Goal: Information Seeking & Learning: Learn about a topic

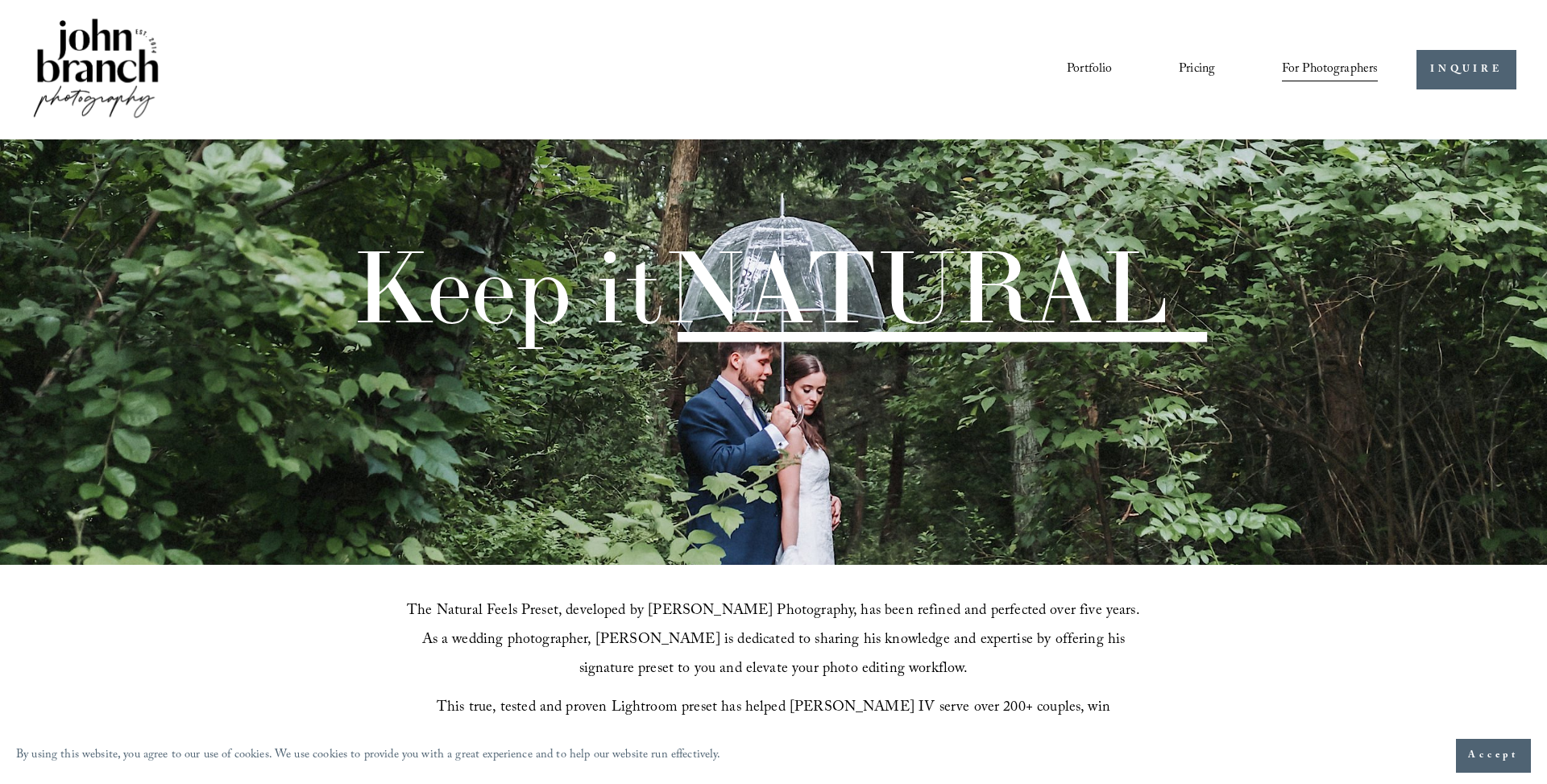
click at [1098, 68] on link "Portfolio" at bounding box center [1089, 69] width 45 height 27
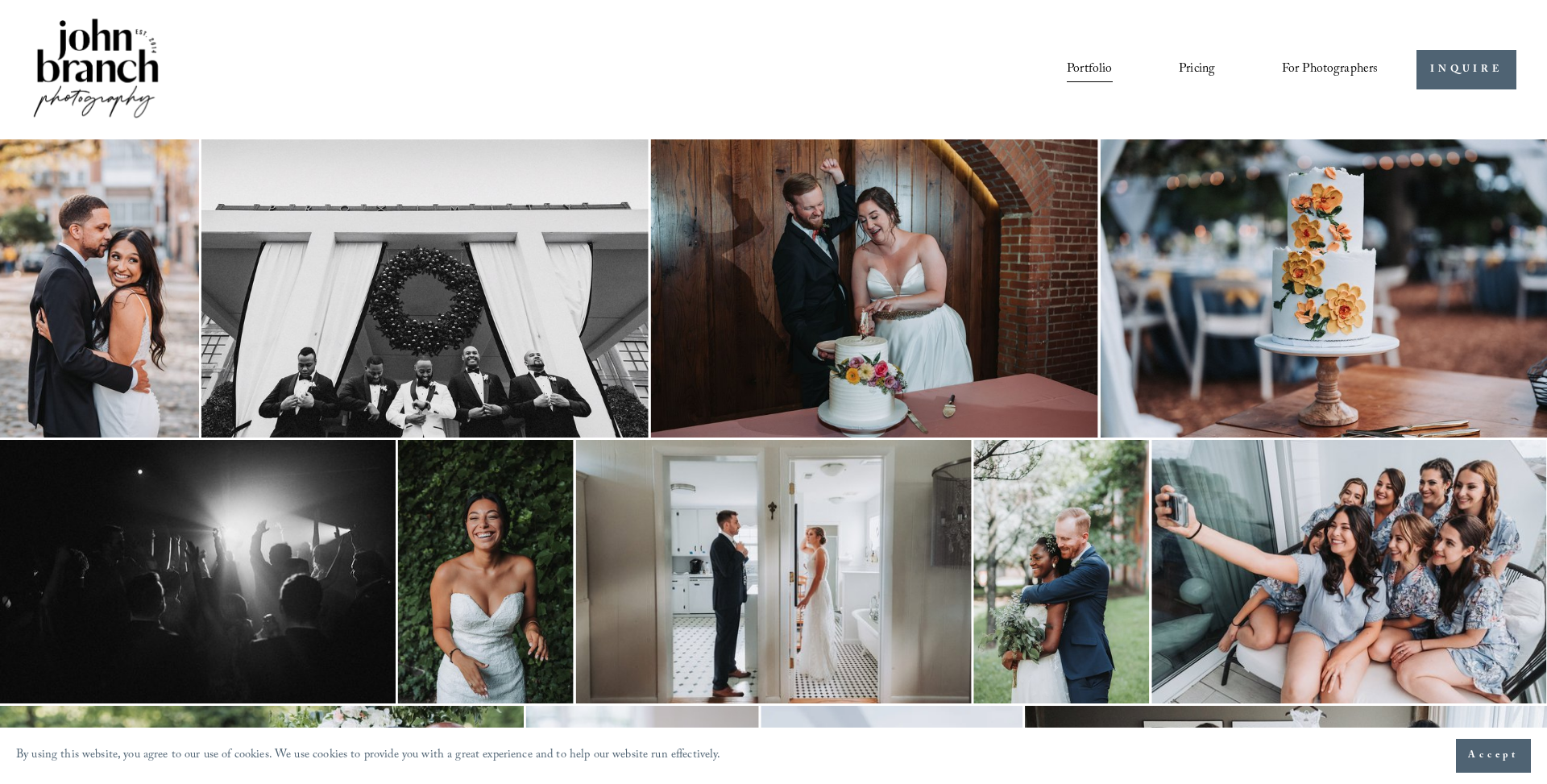
click at [109, 285] on img at bounding box center [99, 289] width 199 height 298
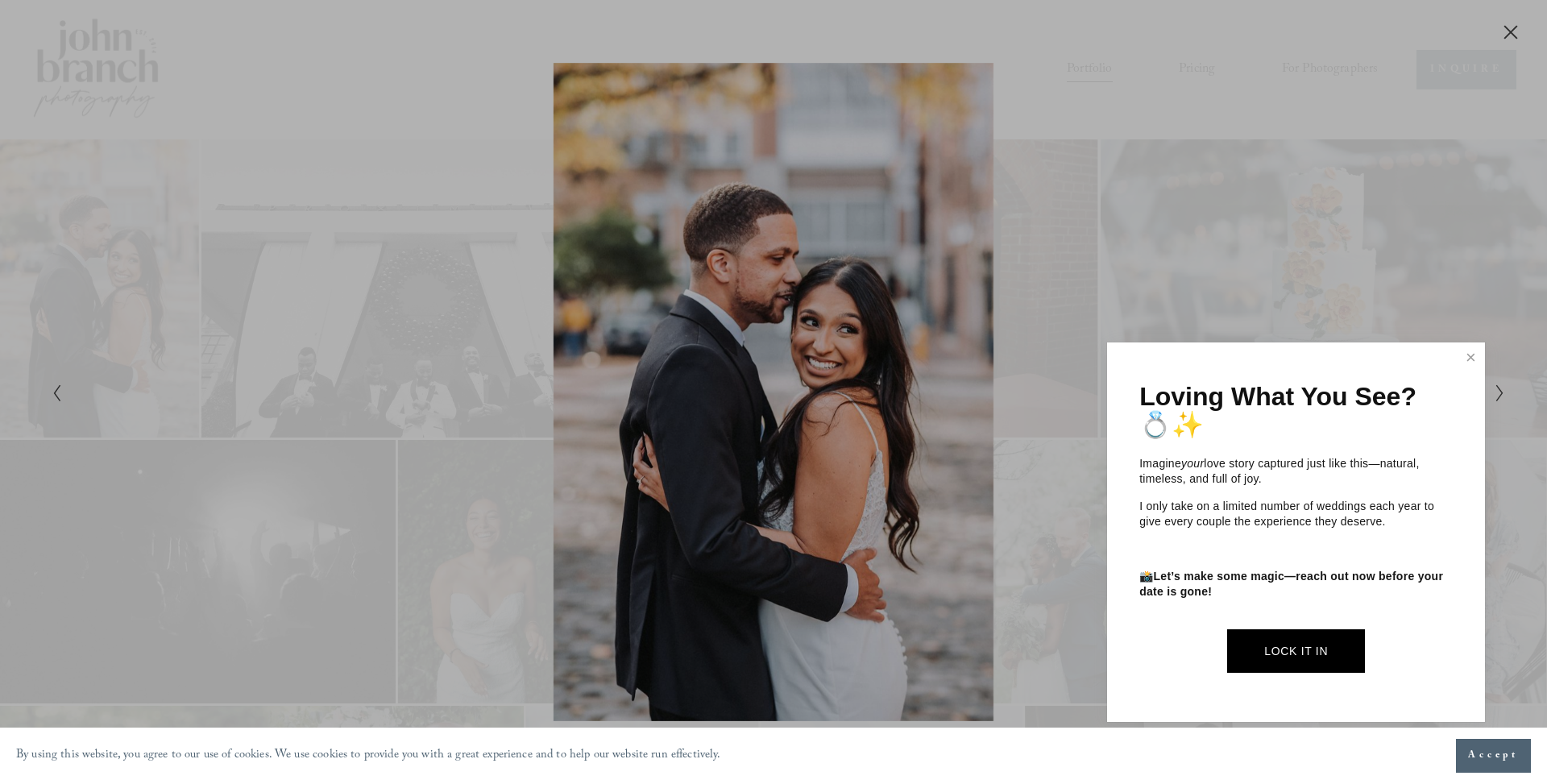
click at [1269, 650] on link "Lock It In" at bounding box center [1296, 651] width 138 height 43
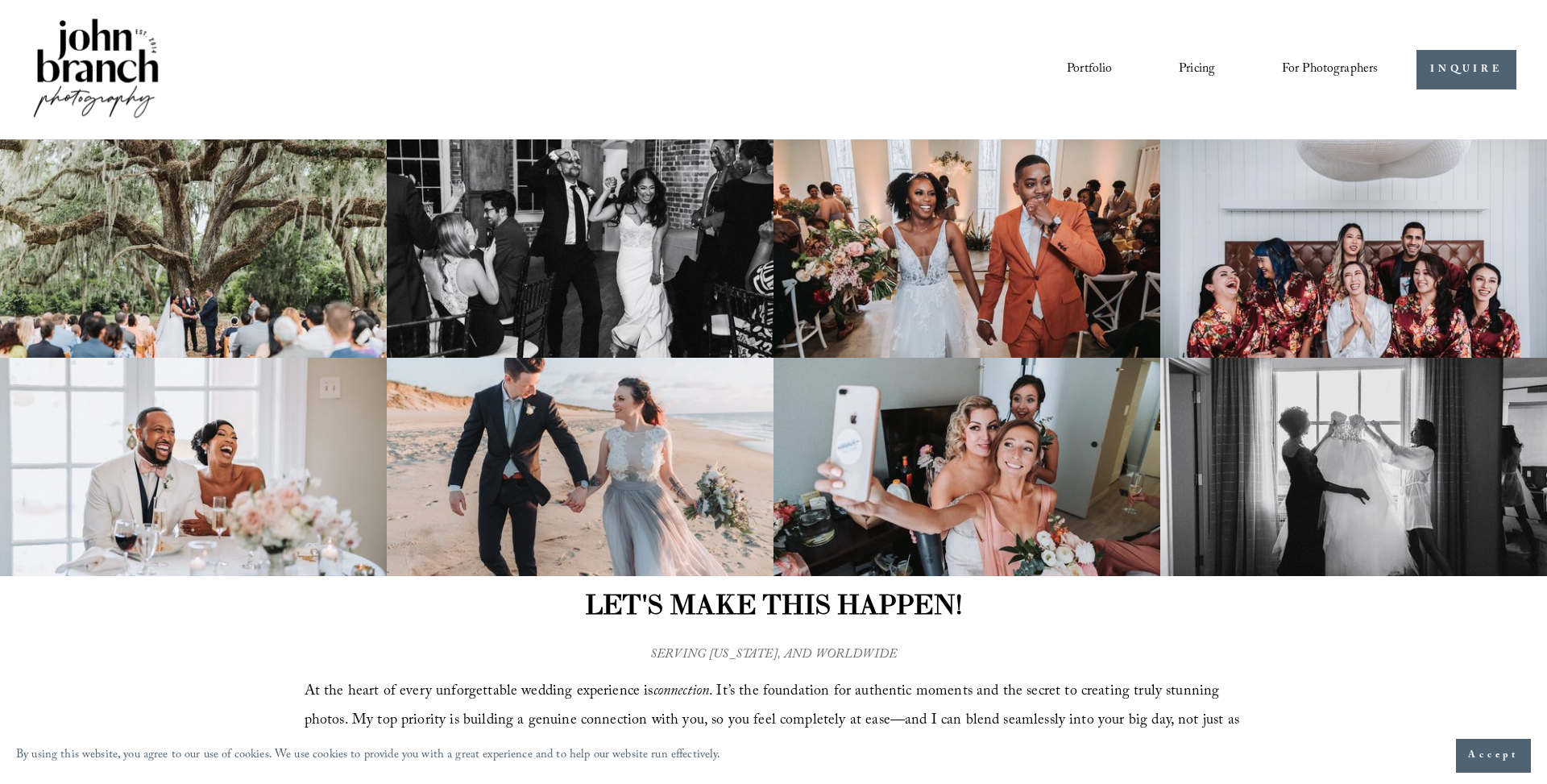
click at [1096, 68] on link "Portfolio" at bounding box center [1089, 69] width 45 height 27
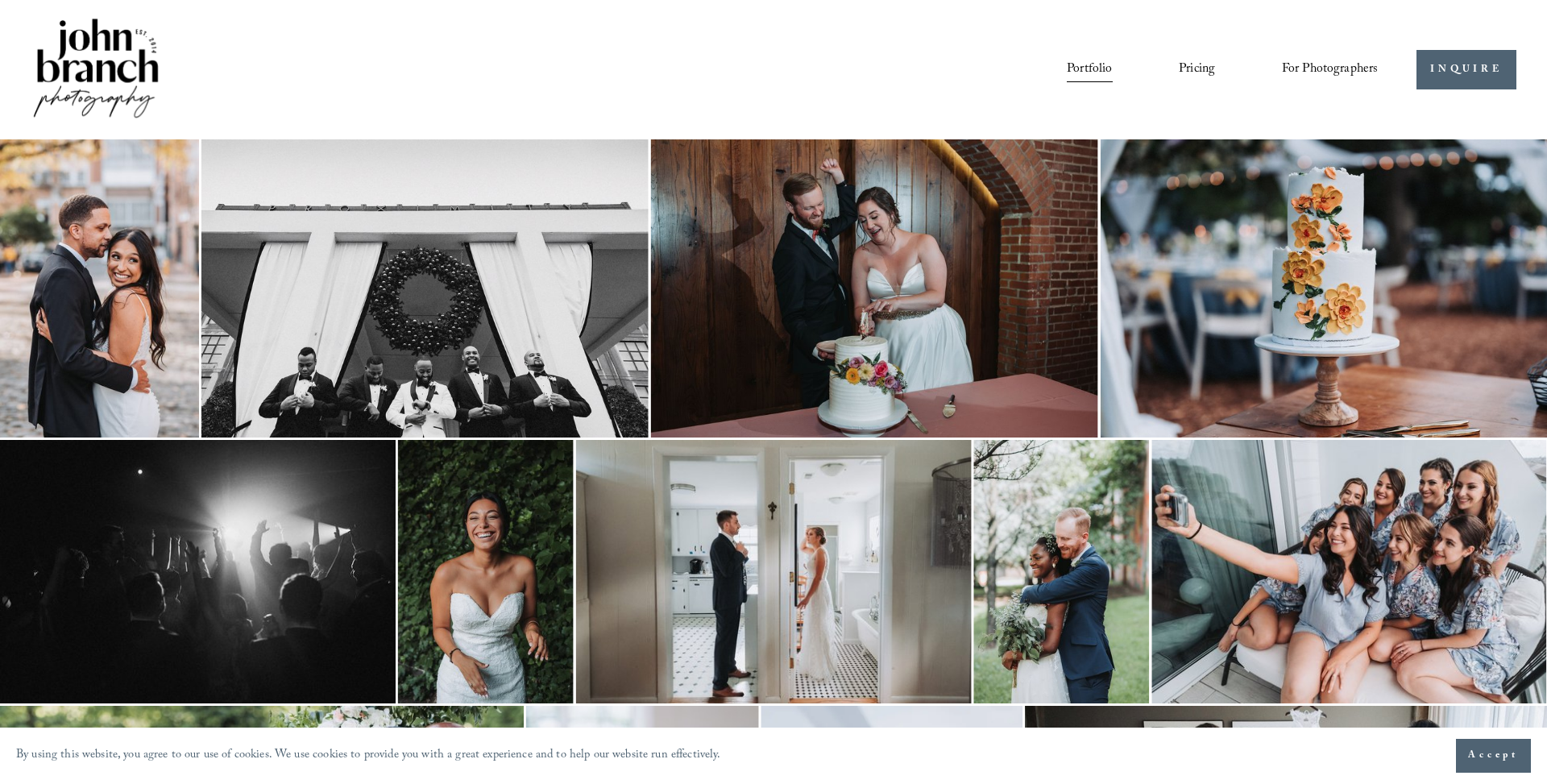
click at [581, 313] on img at bounding box center [424, 289] width 447 height 298
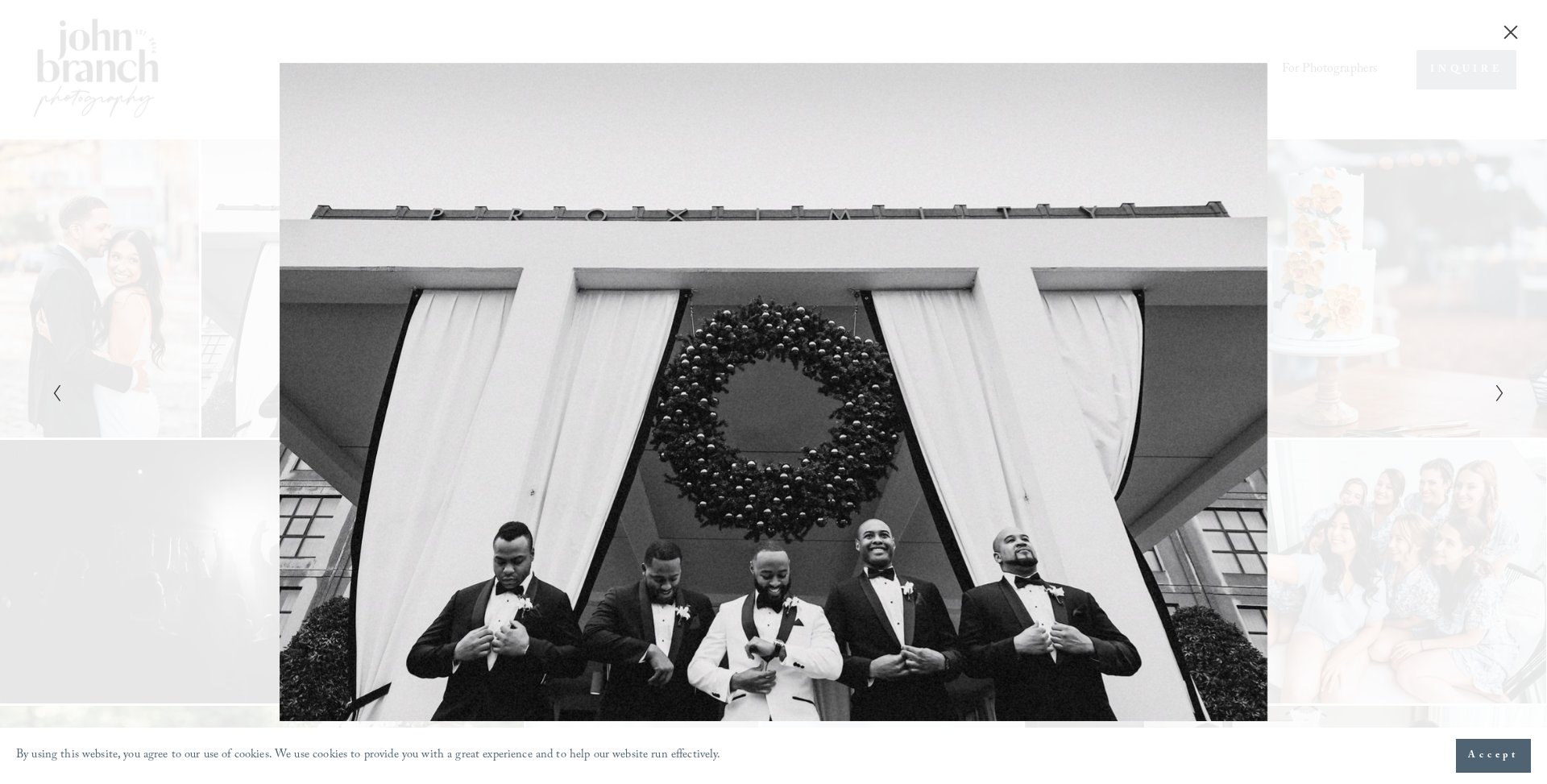
click at [1495, 391] on icon "Next Slide" at bounding box center [1500, 393] width 11 height 19
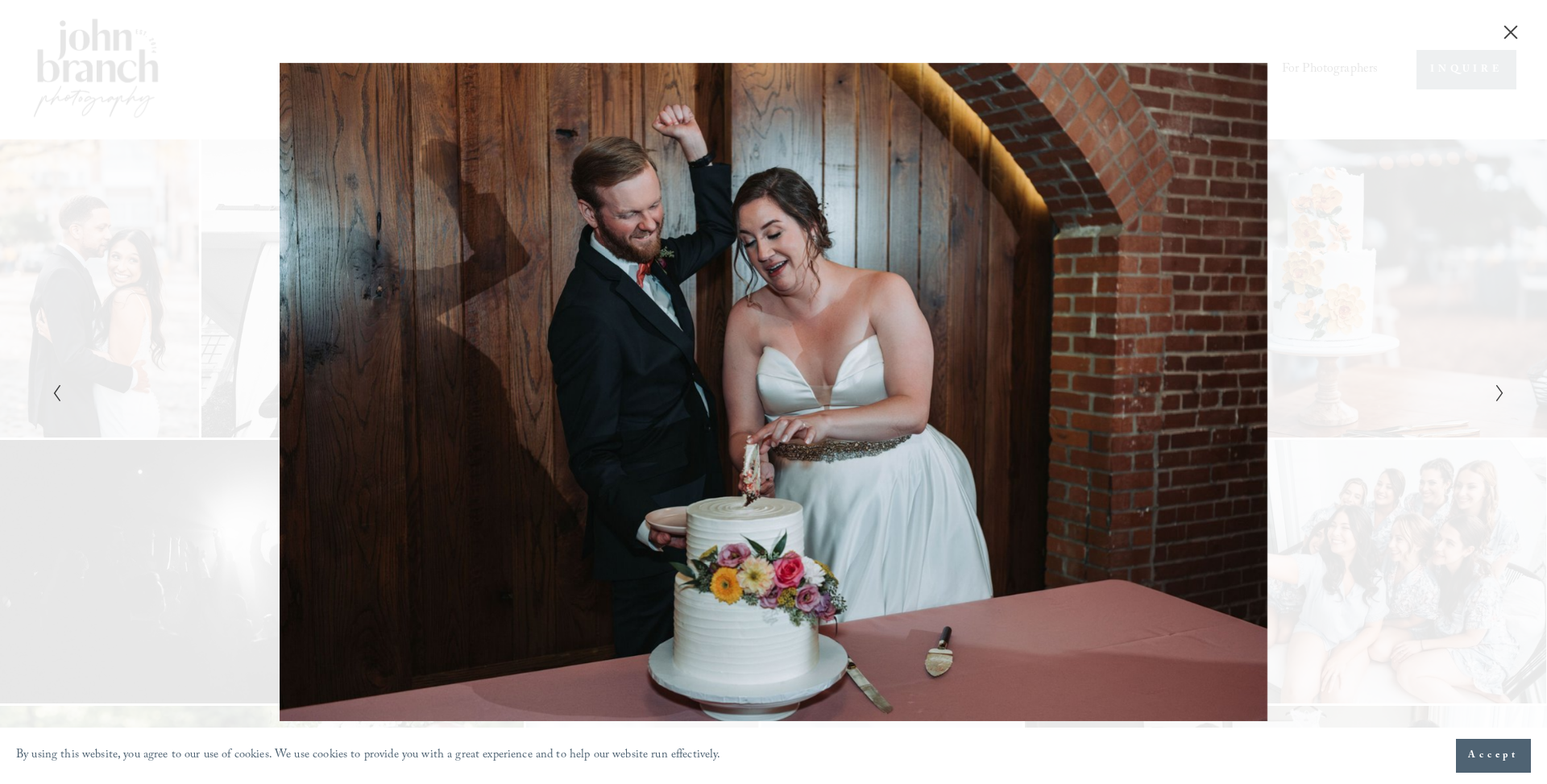
click at [1496, 389] on icon "Next Slide" at bounding box center [1500, 393] width 11 height 19
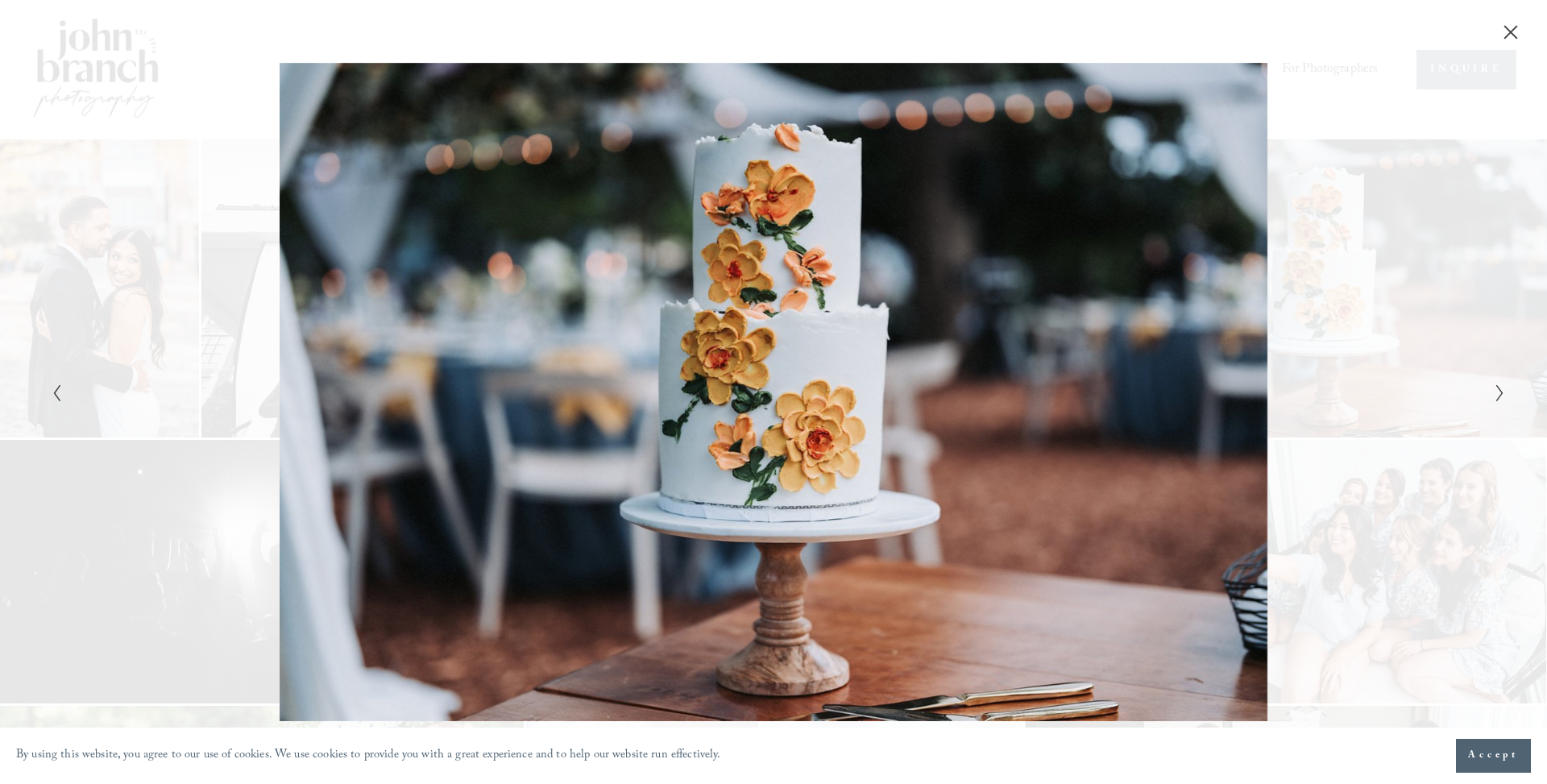
click at [1497, 391] on icon "Next Slide" at bounding box center [1500, 393] width 11 height 19
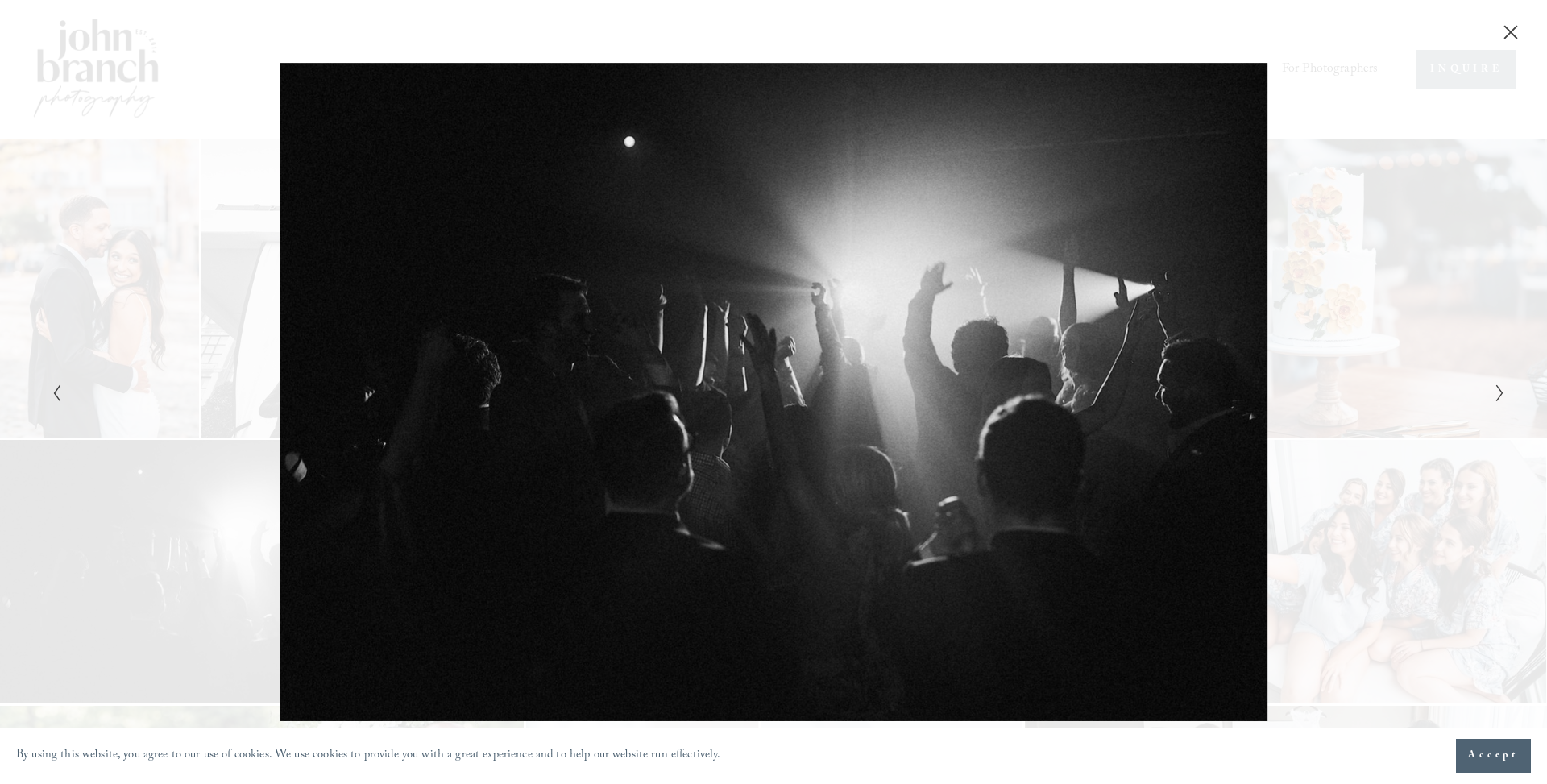
click at [1502, 387] on icon "Next Slide" at bounding box center [1500, 393] width 11 height 19
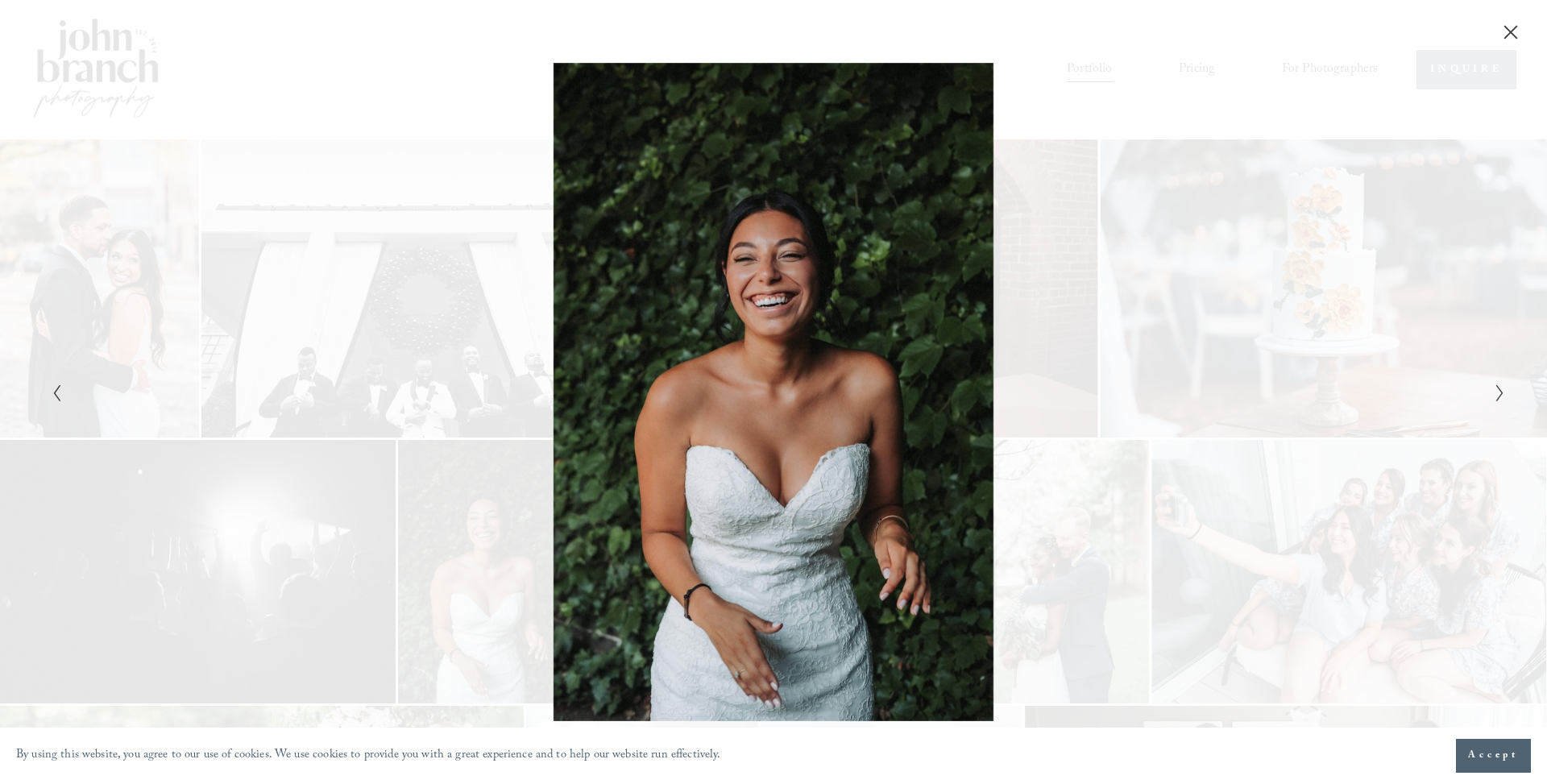
click at [1502, 392] on polyline "Next Slide" at bounding box center [1500, 393] width 5 height 16
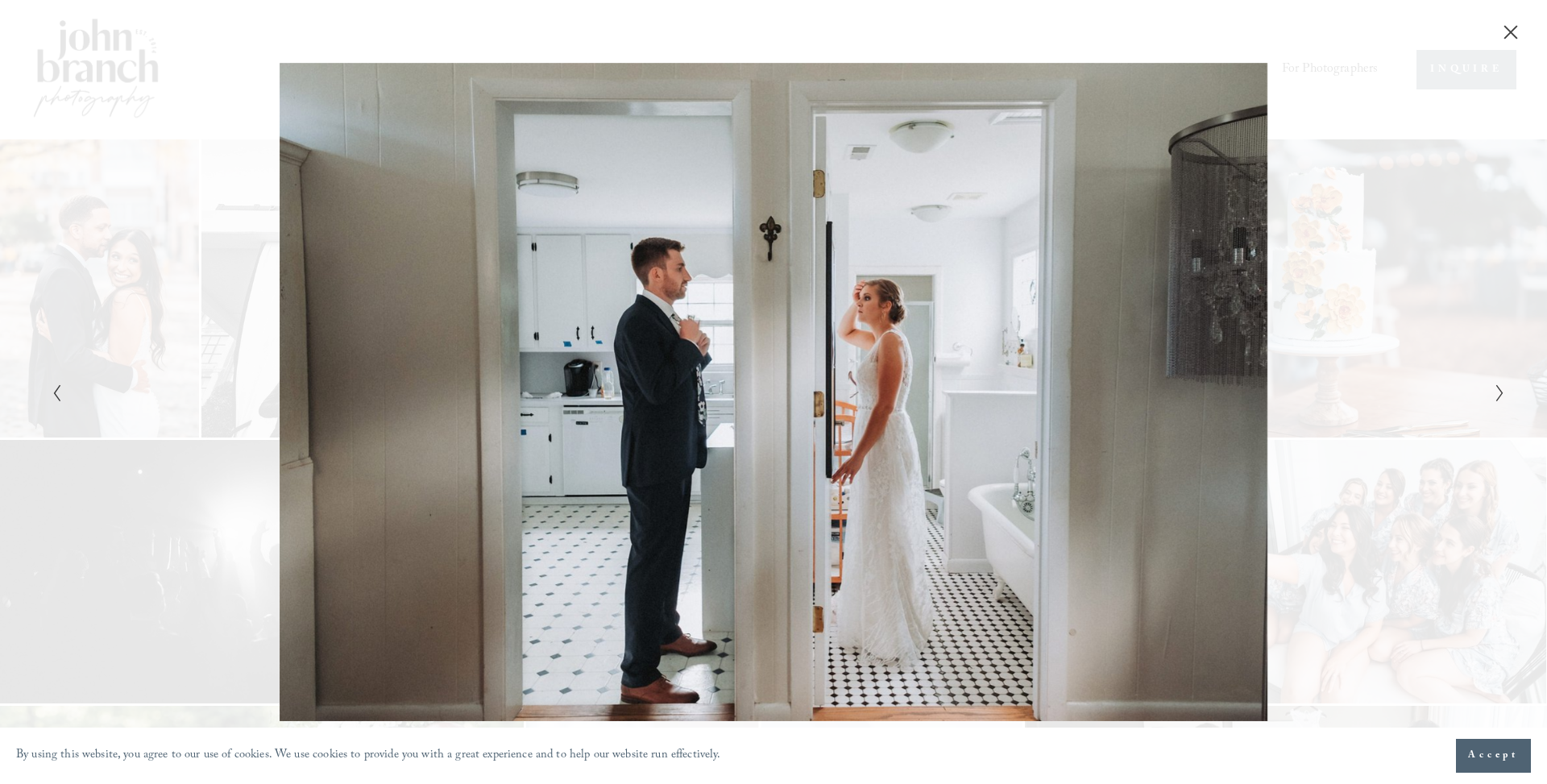
click at [1504, 389] on icon "Next Slide" at bounding box center [1500, 393] width 11 height 19
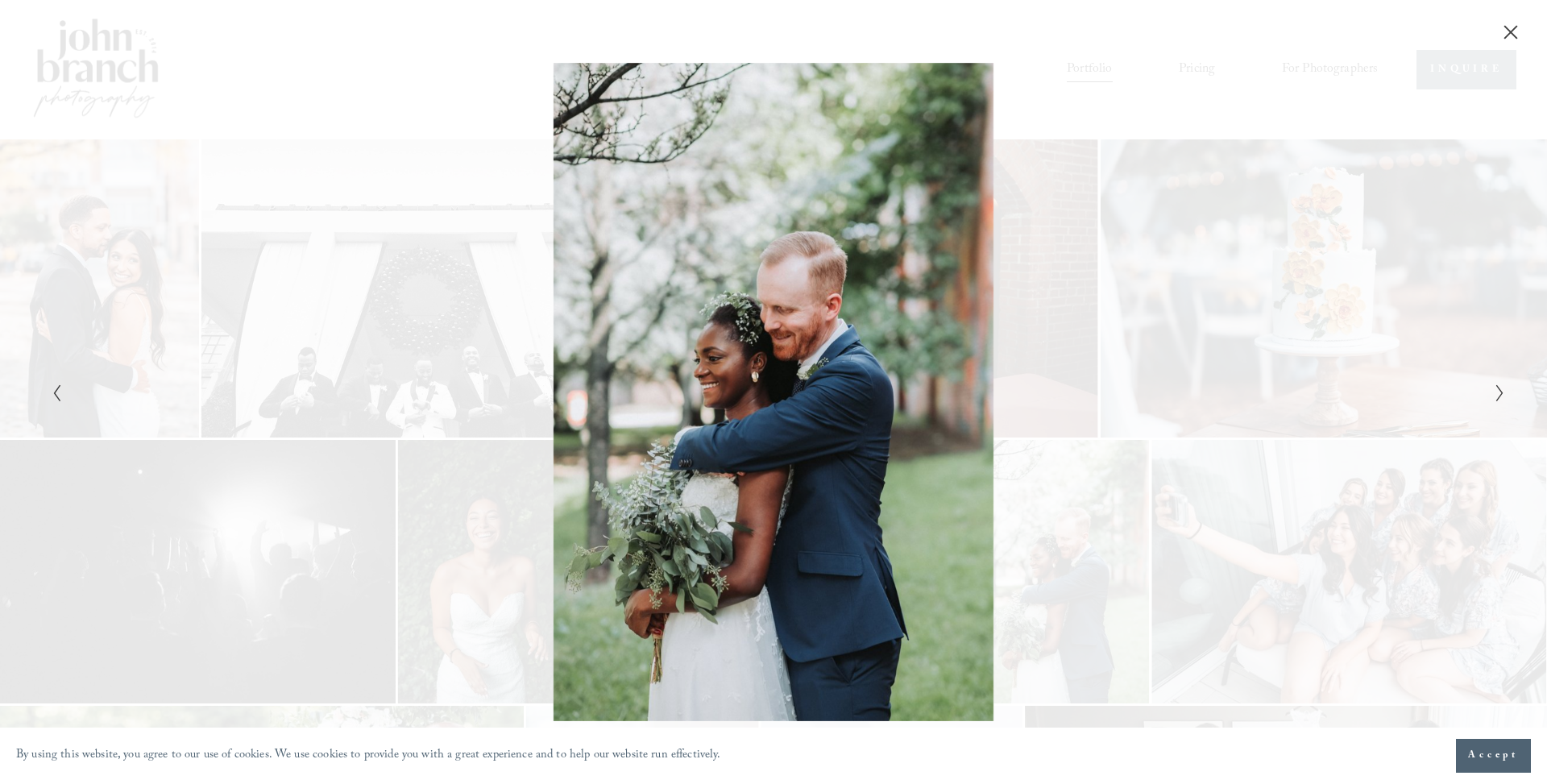
click at [1505, 387] on div "Gallery" at bounding box center [774, 392] width 1547 height 784
click at [1497, 392] on icon "Next Slide" at bounding box center [1500, 393] width 11 height 19
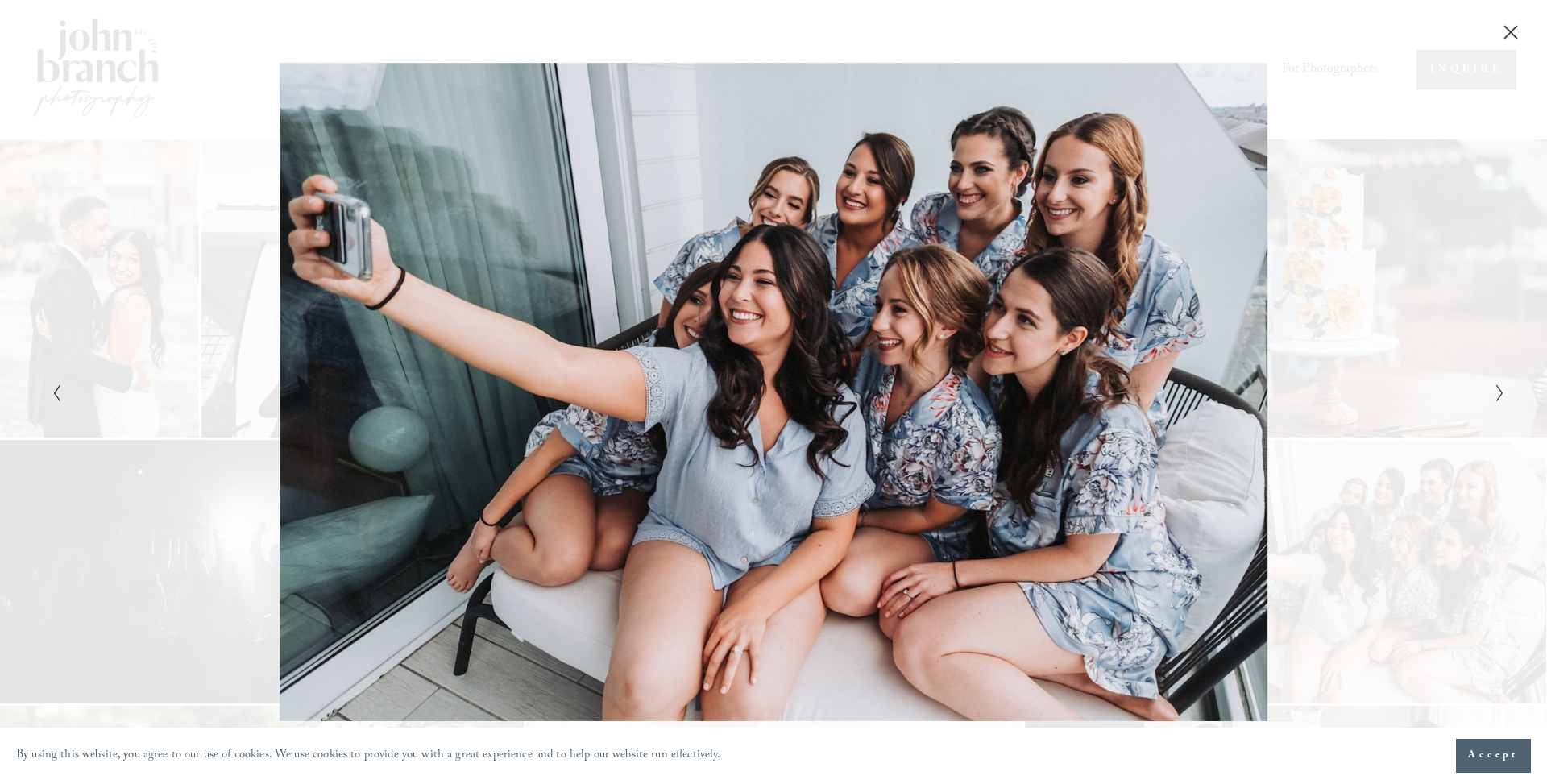
click at [1500, 392] on icon "Next Slide" at bounding box center [1500, 393] width 11 height 19
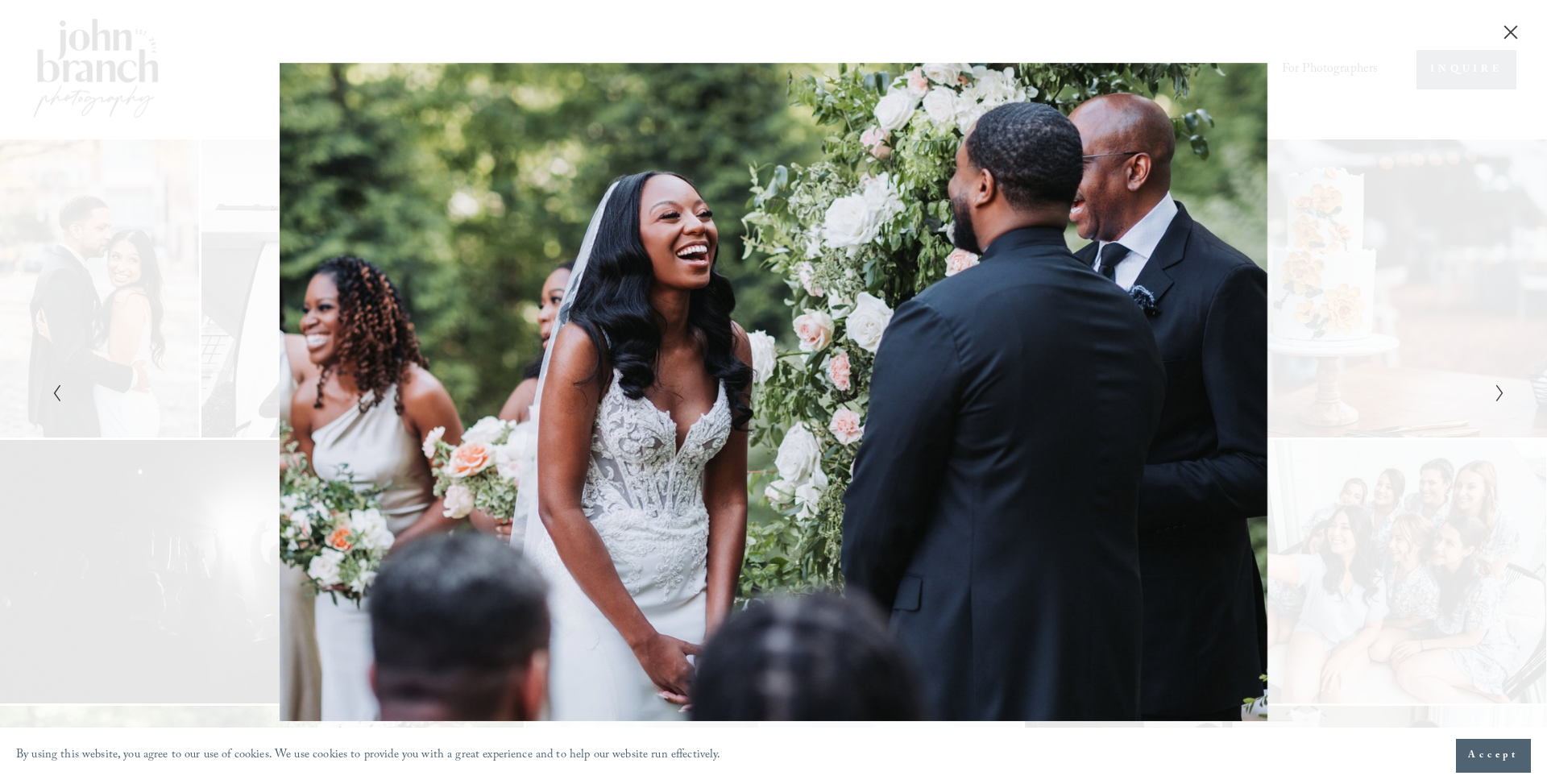
click at [1500, 392] on icon "Next Slide" at bounding box center [1500, 393] width 11 height 19
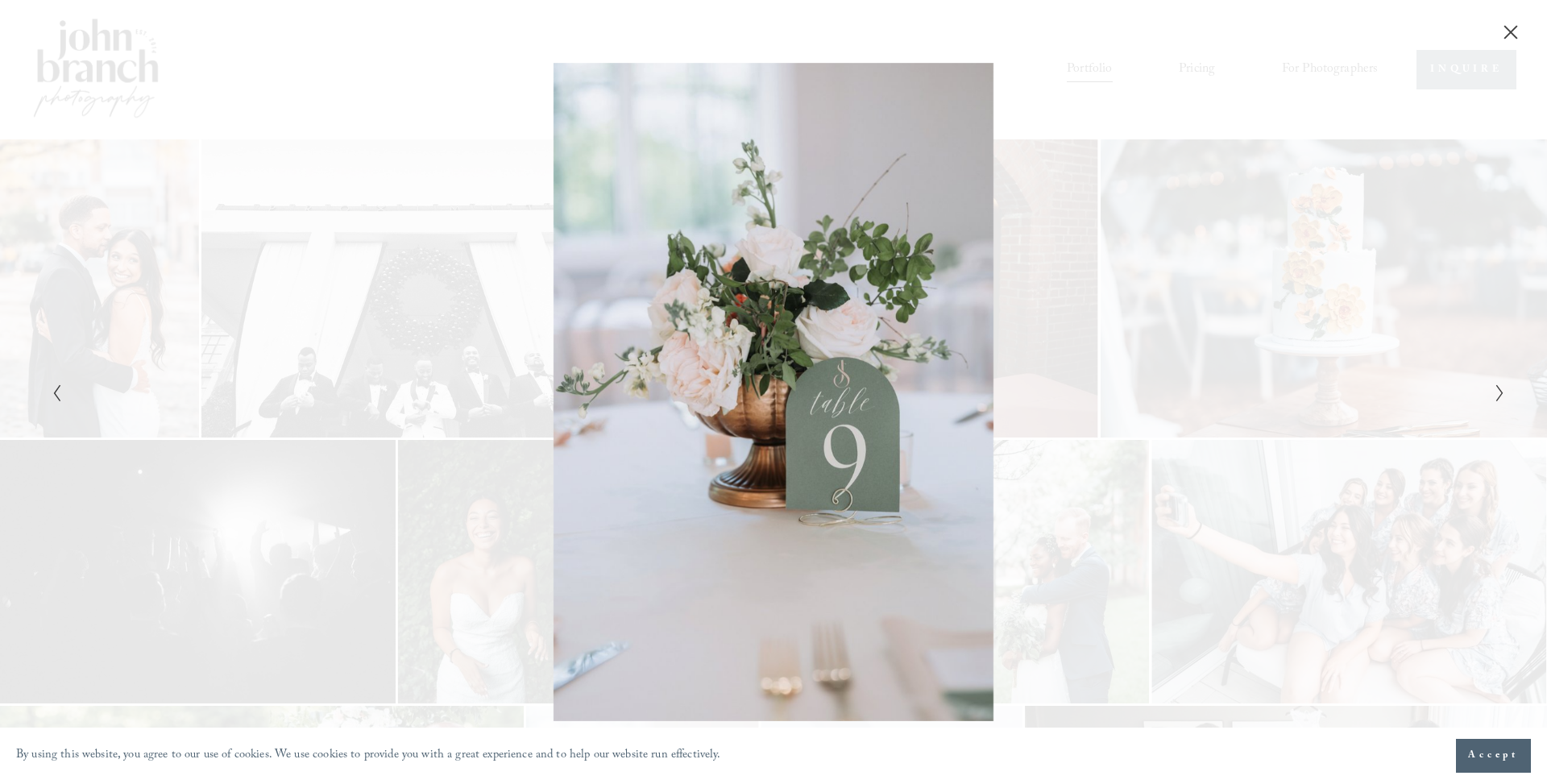
click at [56, 390] on icon "Previous Slide" at bounding box center [57, 393] width 11 height 19
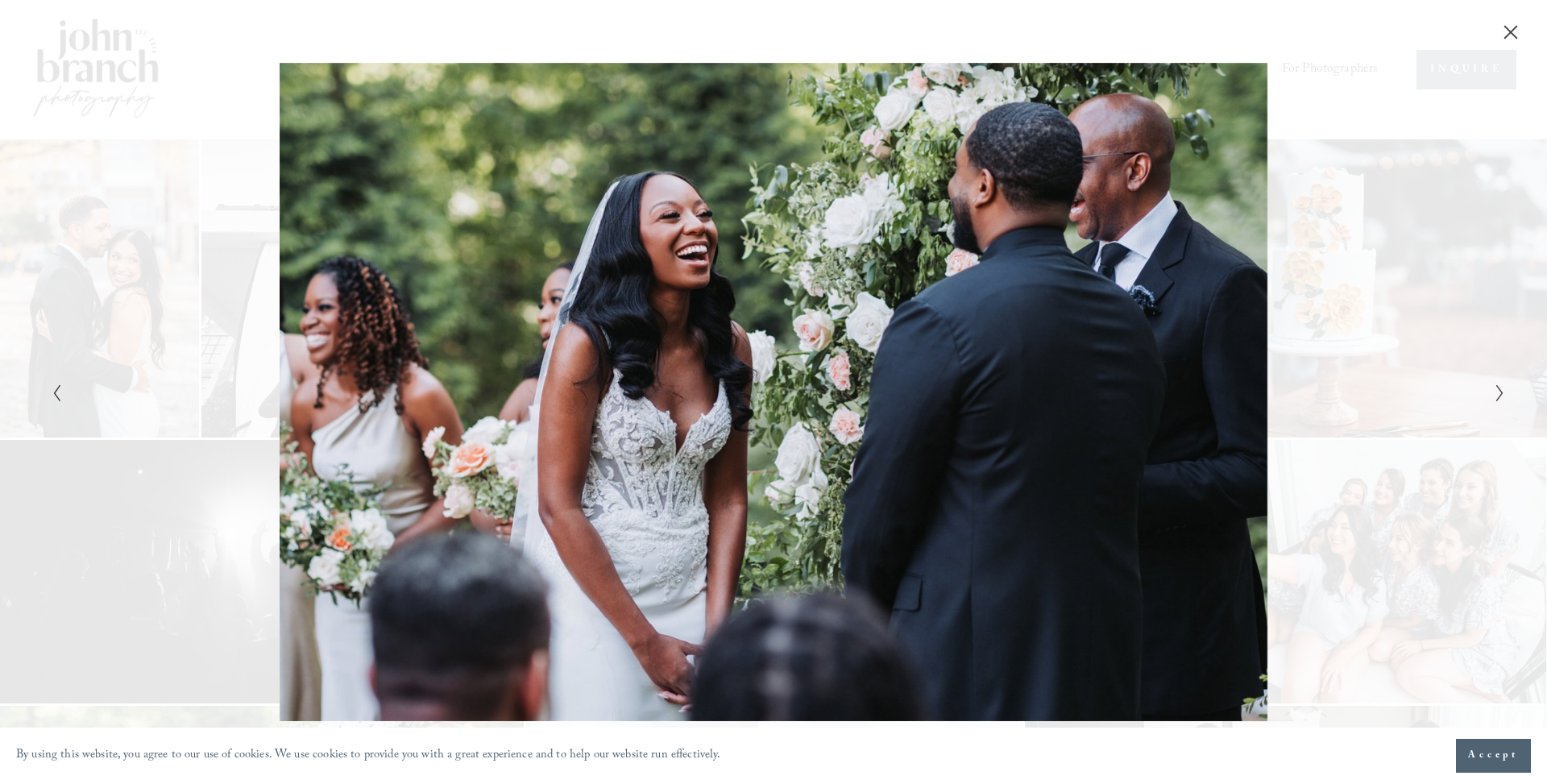
click at [1500, 390] on polyline "Next Slide" at bounding box center [1500, 393] width 5 height 16
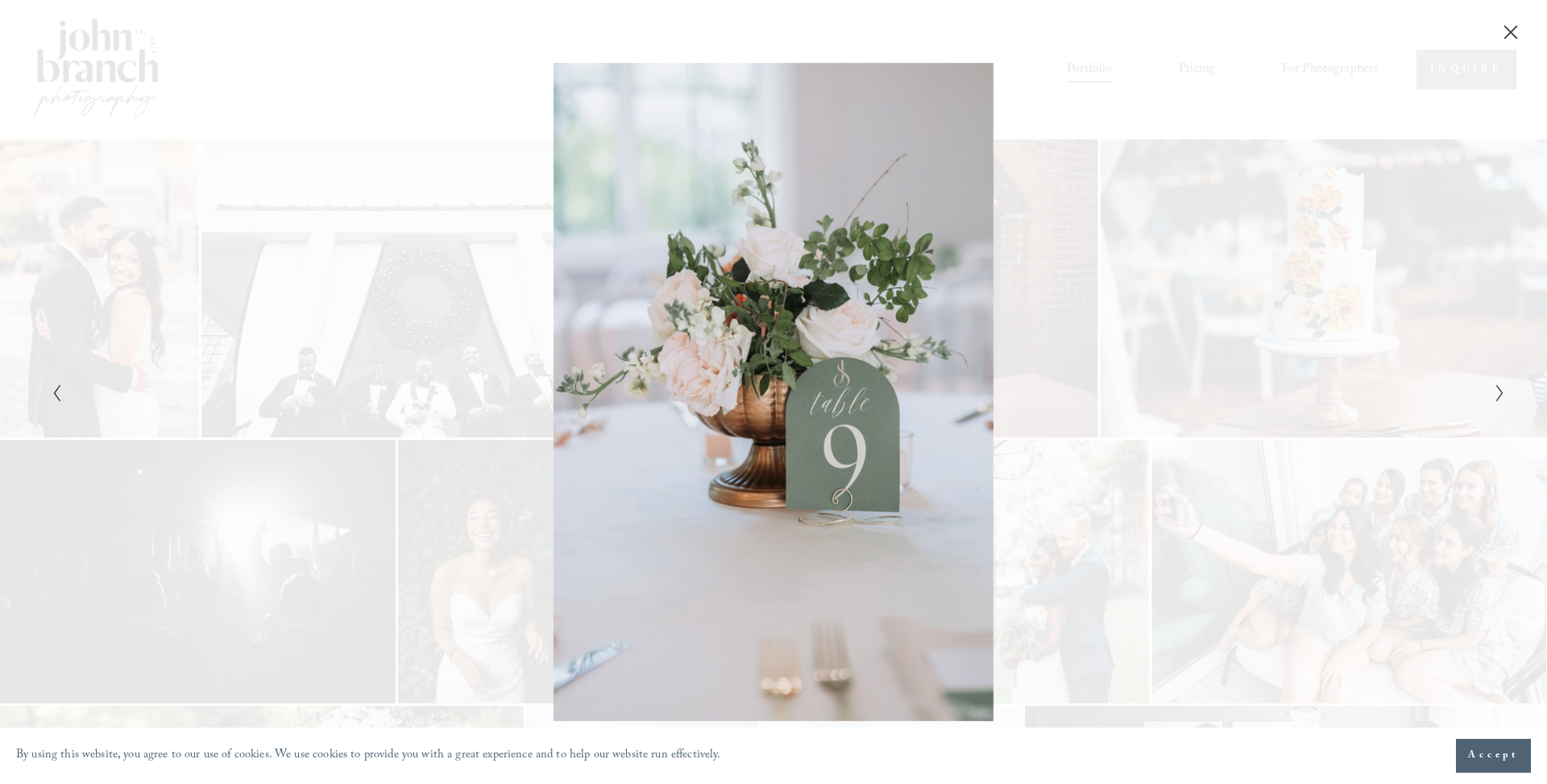
click at [1497, 393] on icon "Next Slide" at bounding box center [1500, 393] width 11 height 19
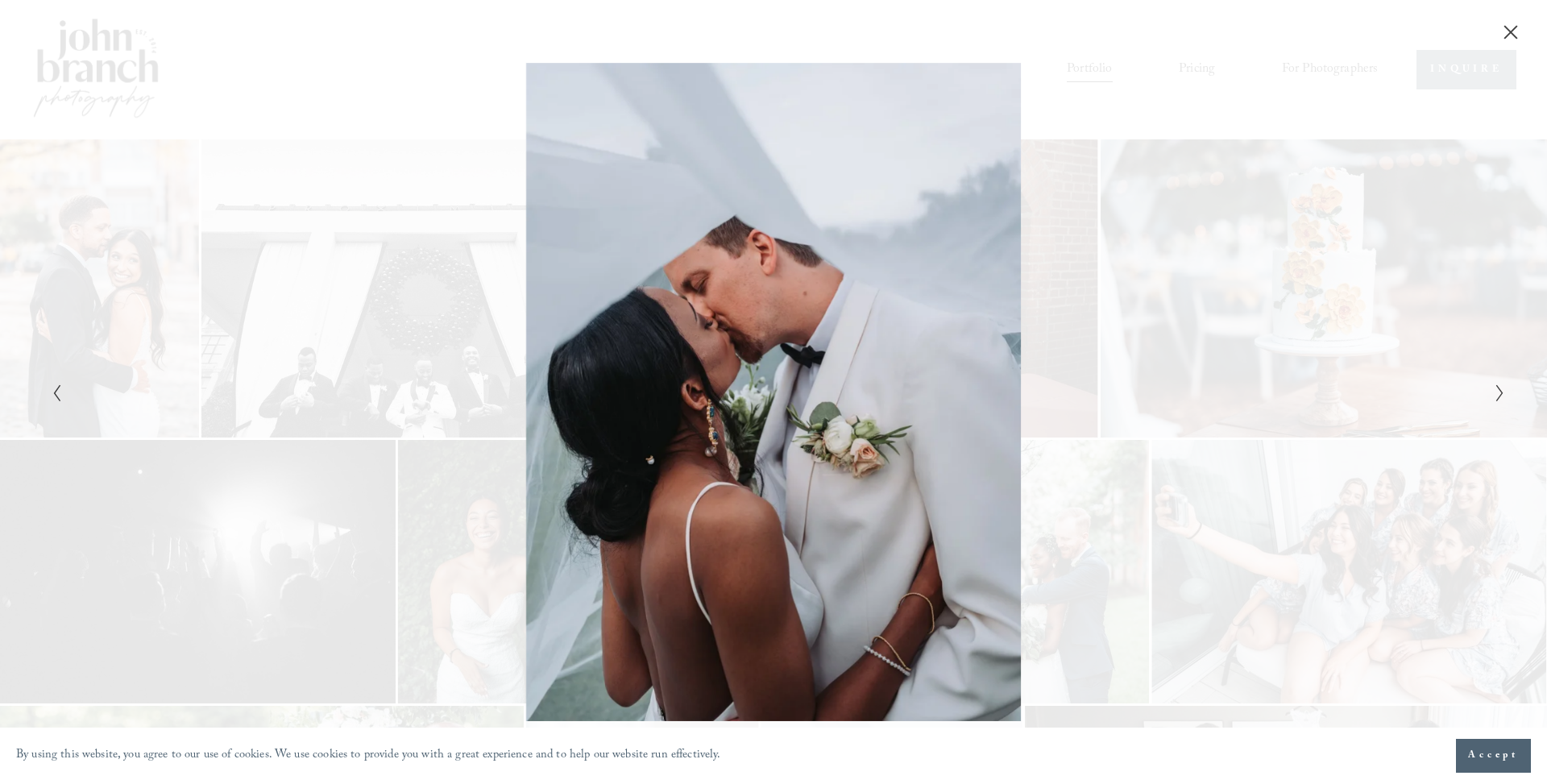
click at [1497, 396] on icon "Next Slide" at bounding box center [1500, 393] width 11 height 19
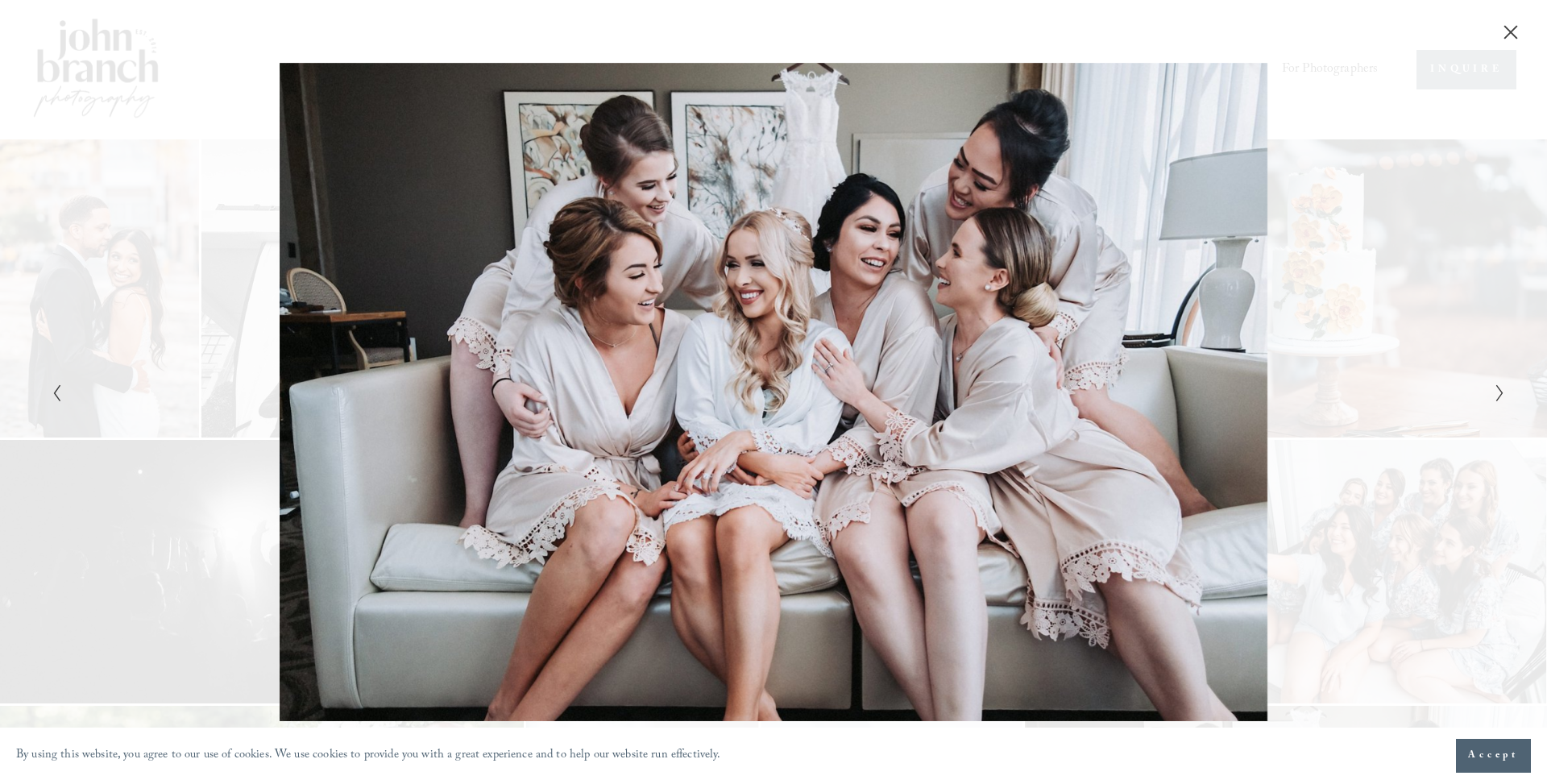
click at [1497, 398] on icon "Next Slide" at bounding box center [1500, 393] width 11 height 19
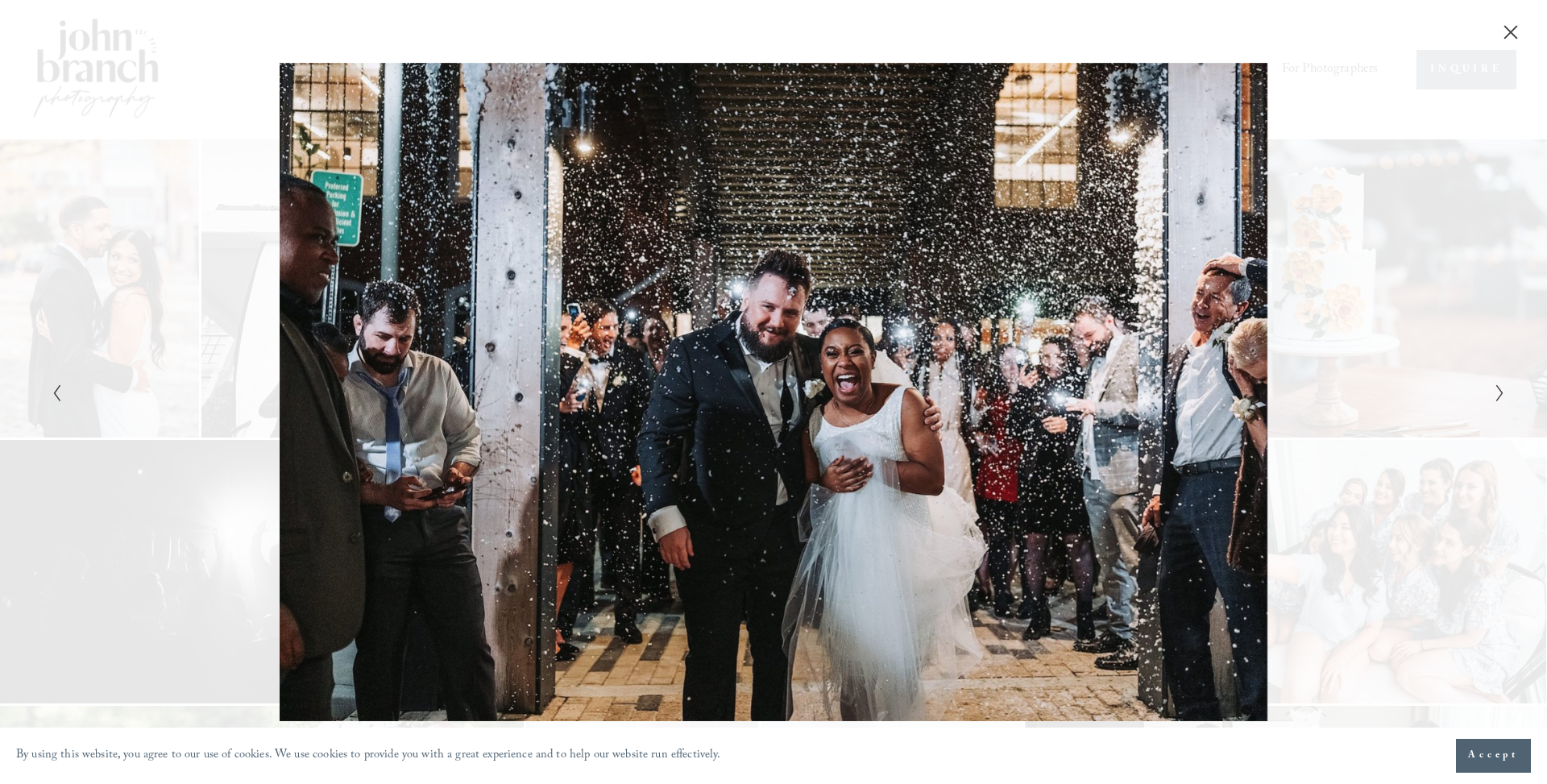
click at [1496, 398] on icon "Next Slide" at bounding box center [1500, 393] width 11 height 19
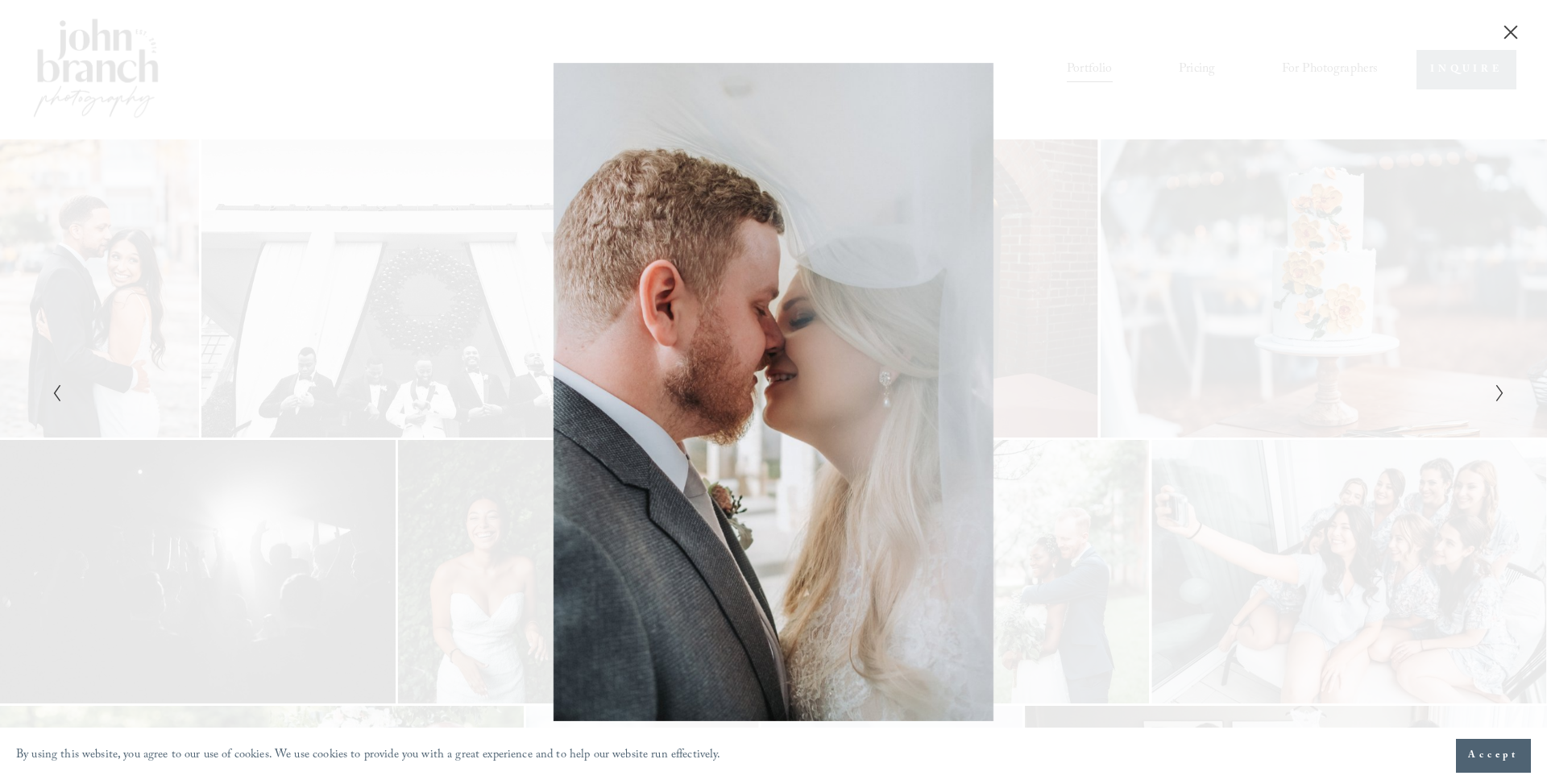
click at [1501, 392] on icon "Next Slide" at bounding box center [1500, 393] width 11 height 19
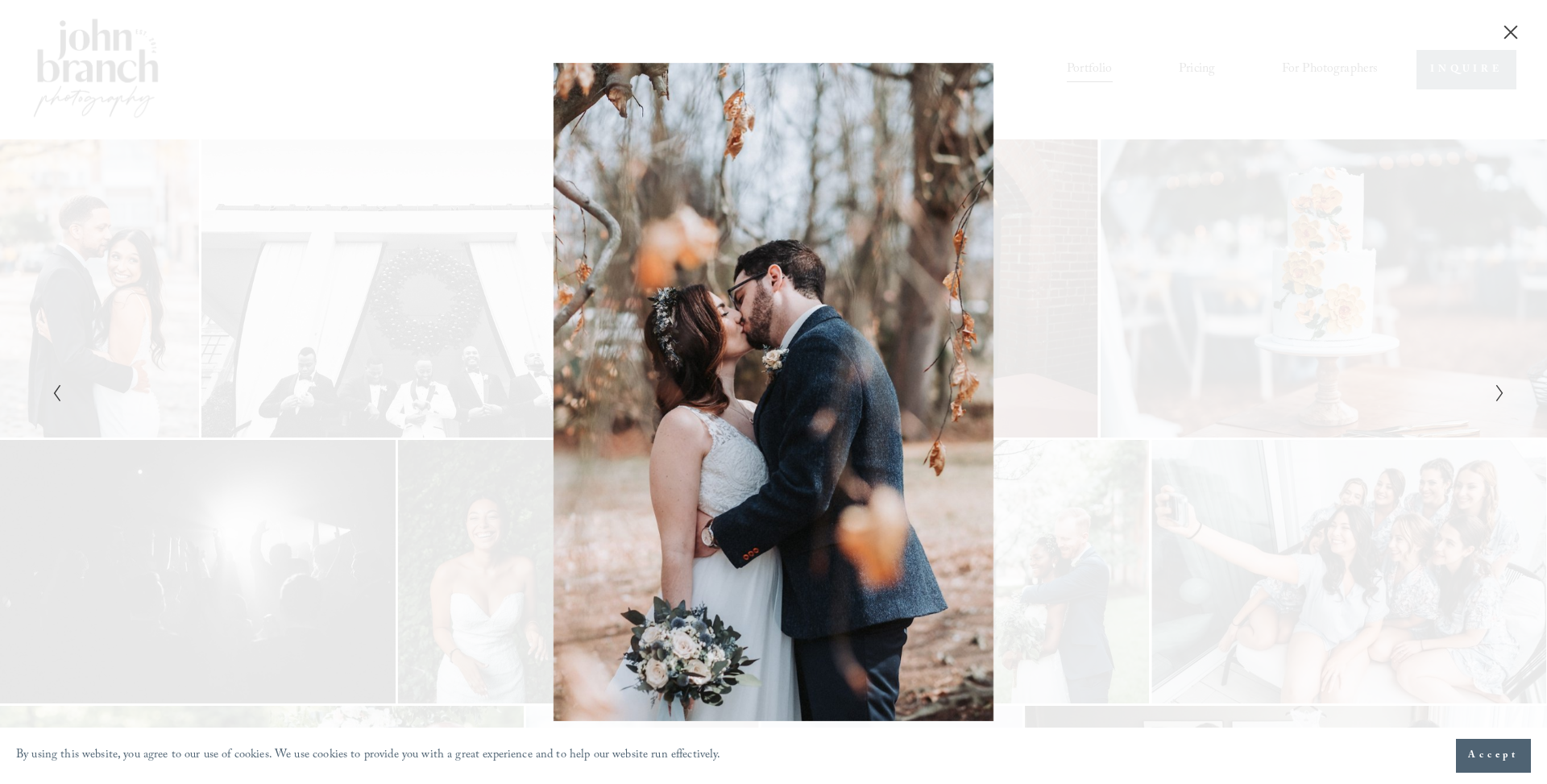
click at [1494, 397] on icon "Next Slide" at bounding box center [1500, 393] width 11 height 19
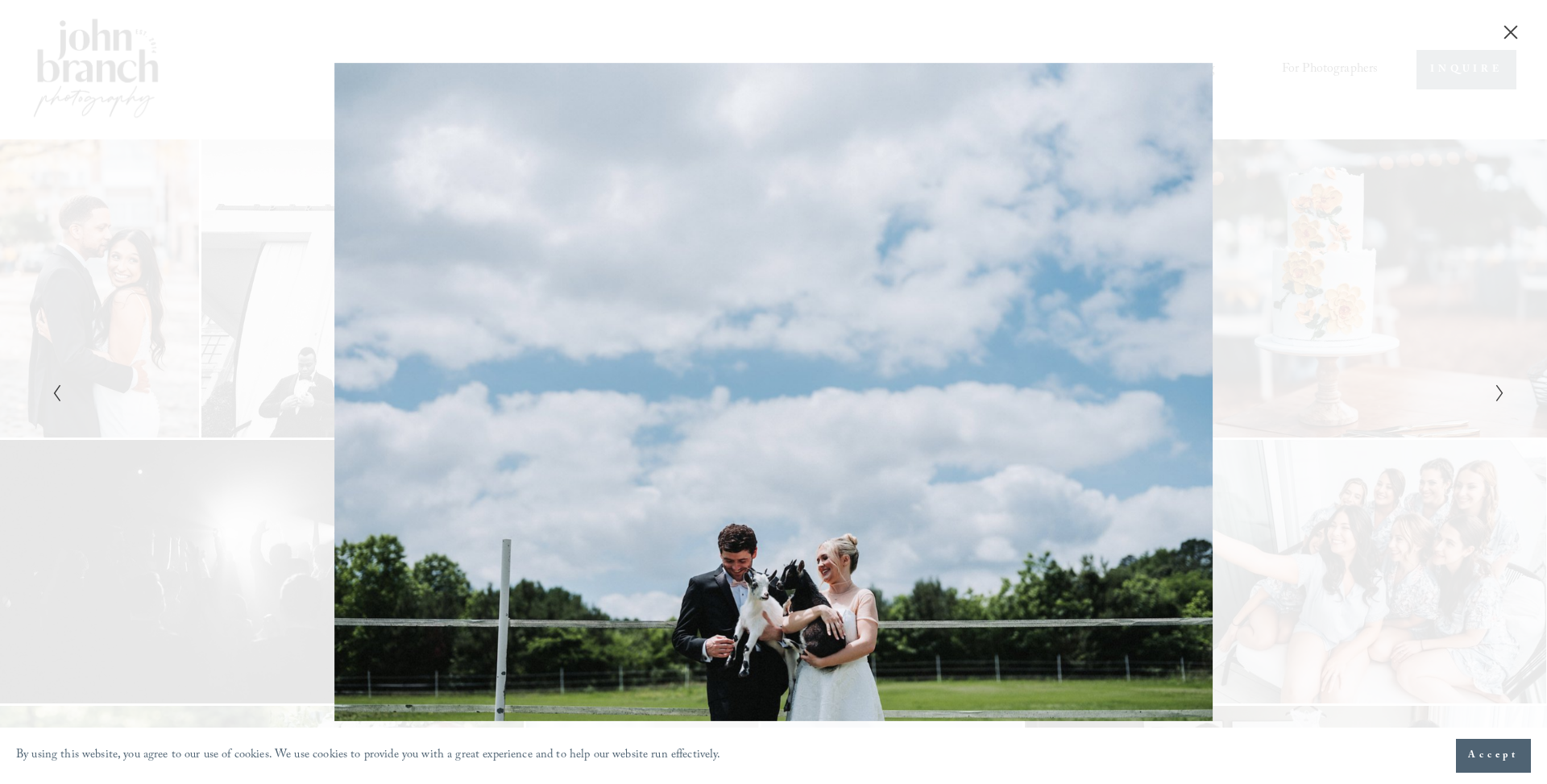
click at [1493, 397] on button "Next Slide" at bounding box center [1495, 392] width 11 height 19
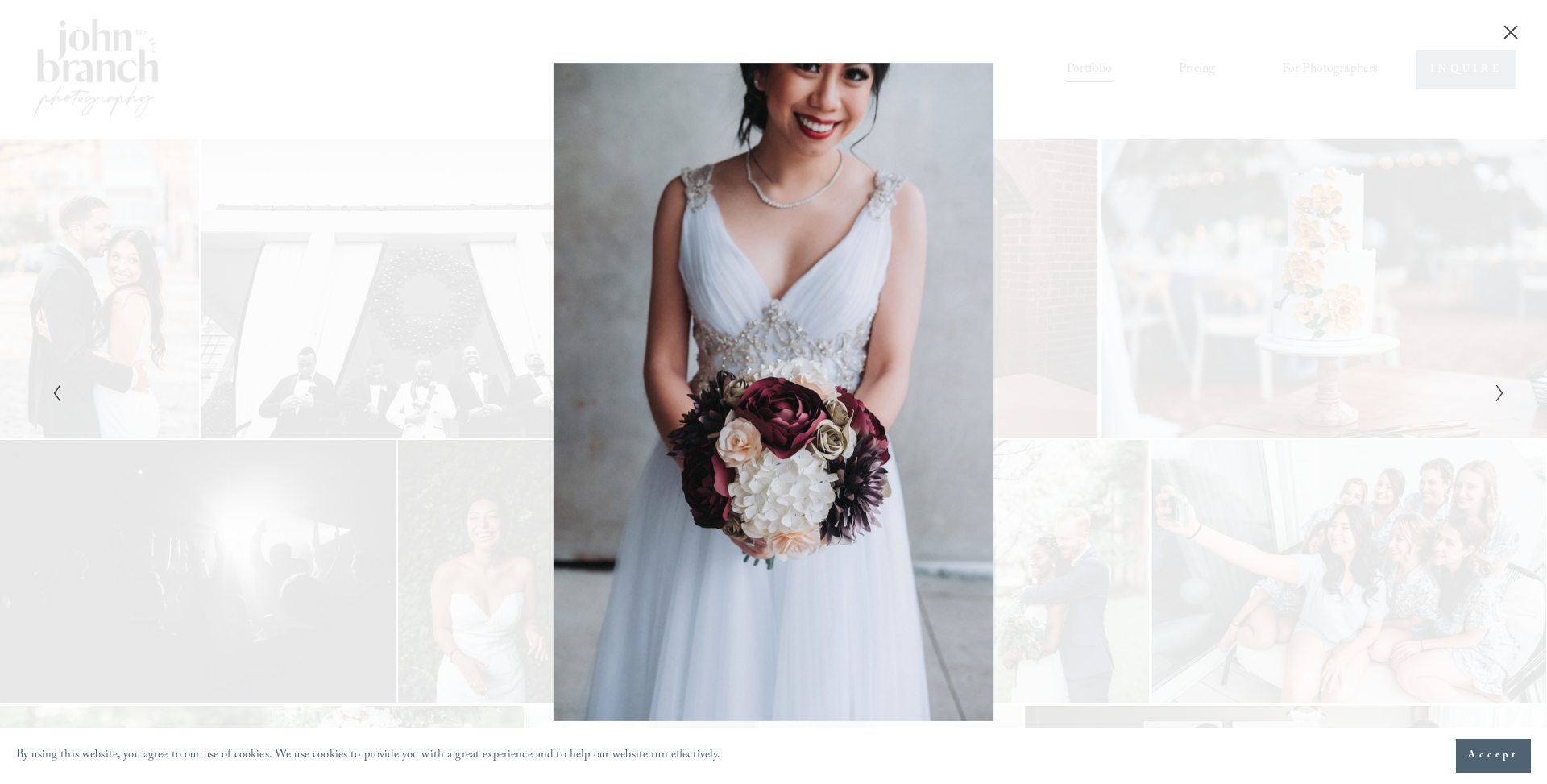
click at [1493, 398] on button "Next Slide" at bounding box center [1495, 392] width 11 height 19
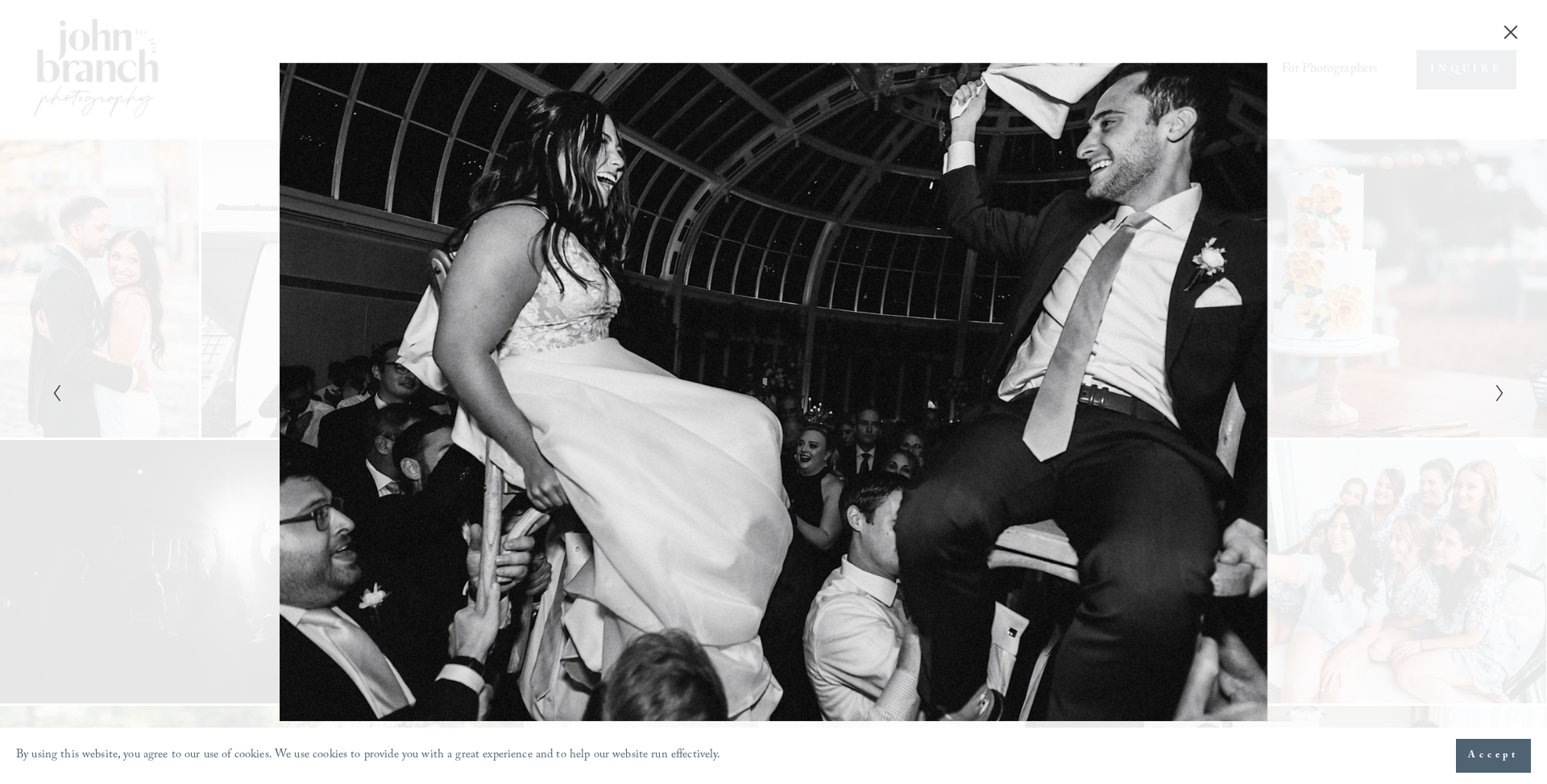
click at [1495, 397] on icon "Next Slide" at bounding box center [1500, 393] width 11 height 19
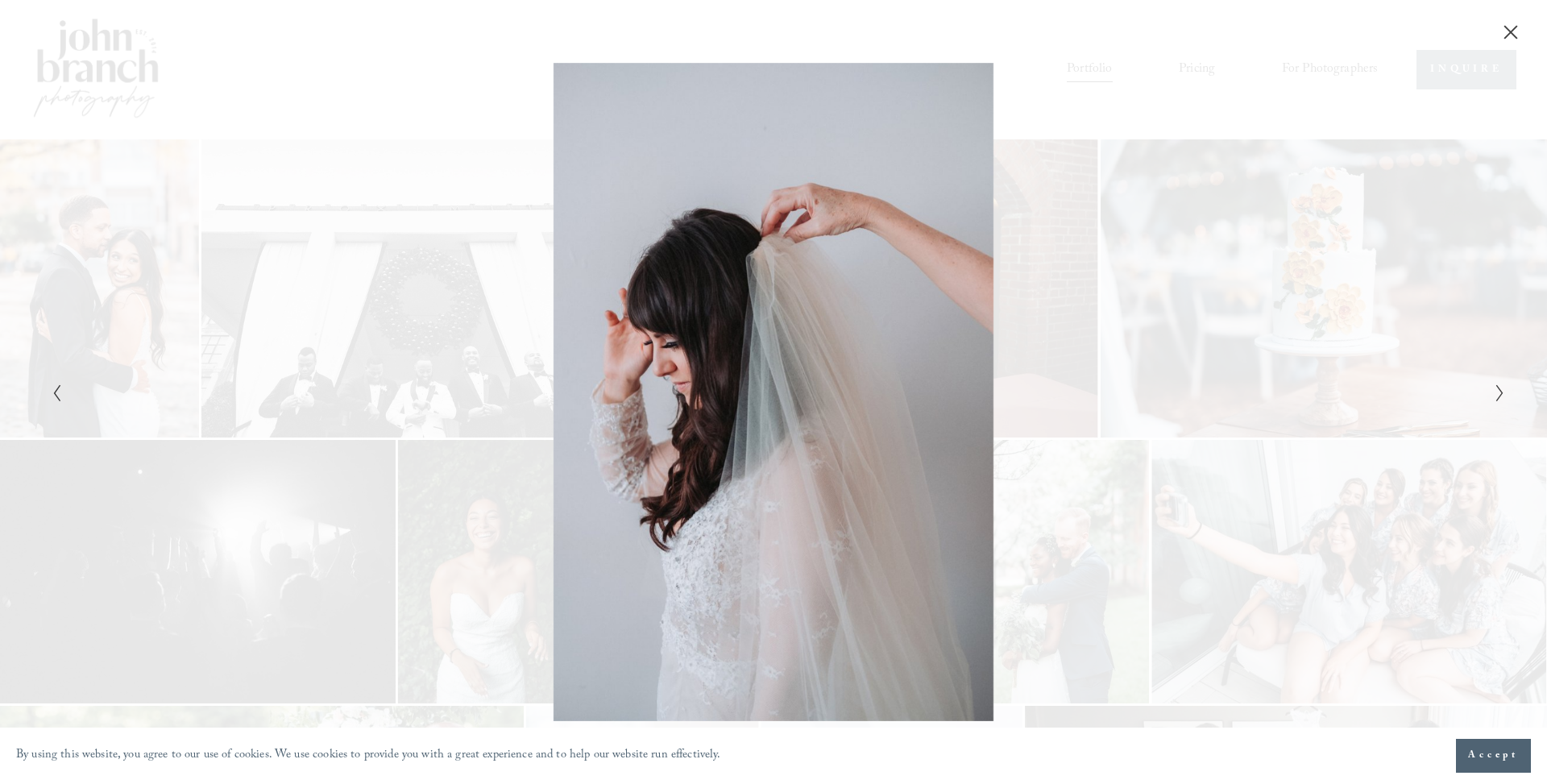
click at [1494, 396] on icon "Next Slide" at bounding box center [1500, 393] width 11 height 19
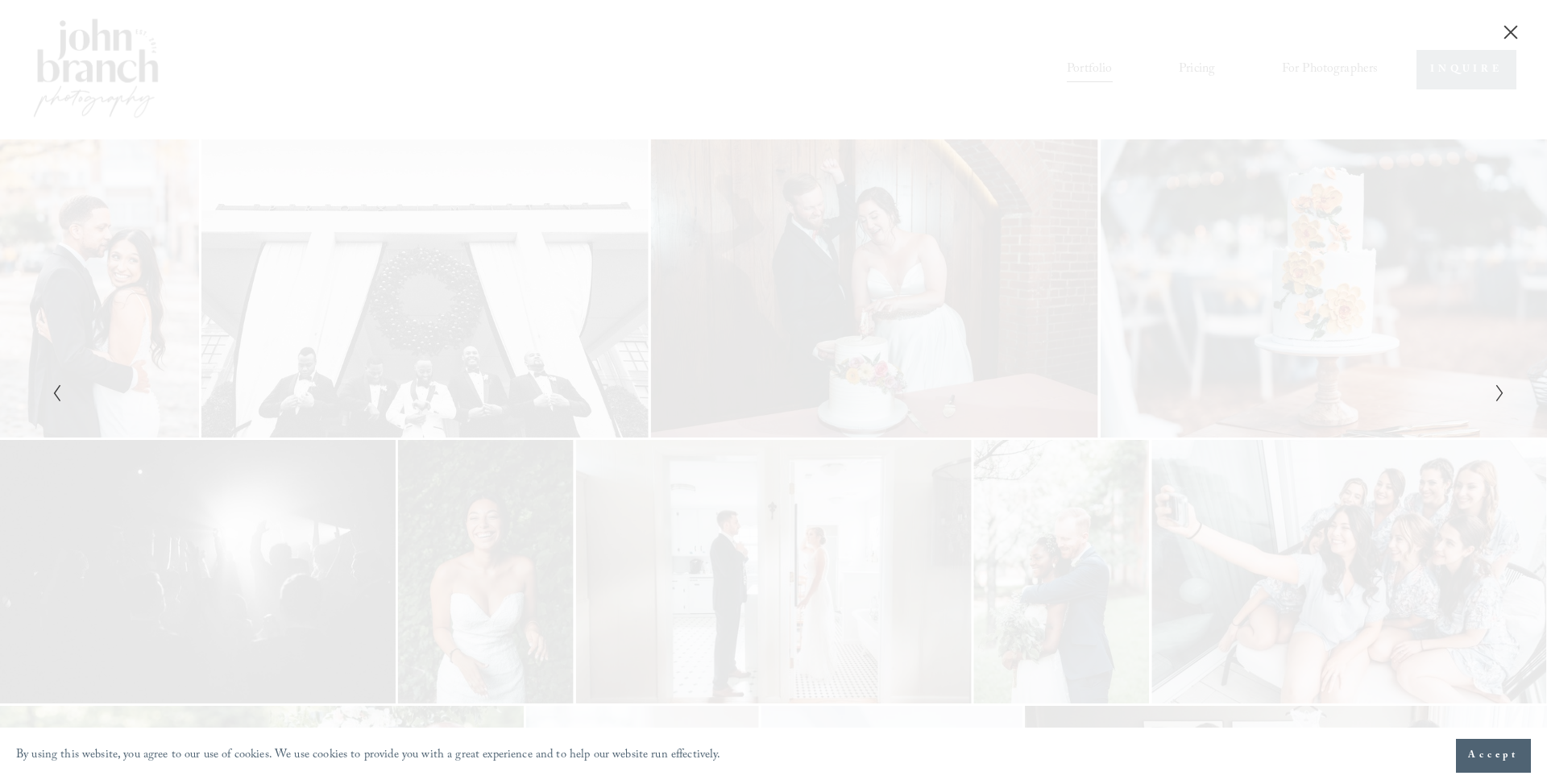
click at [1493, 399] on button "Next Slide" at bounding box center [1495, 392] width 11 height 19
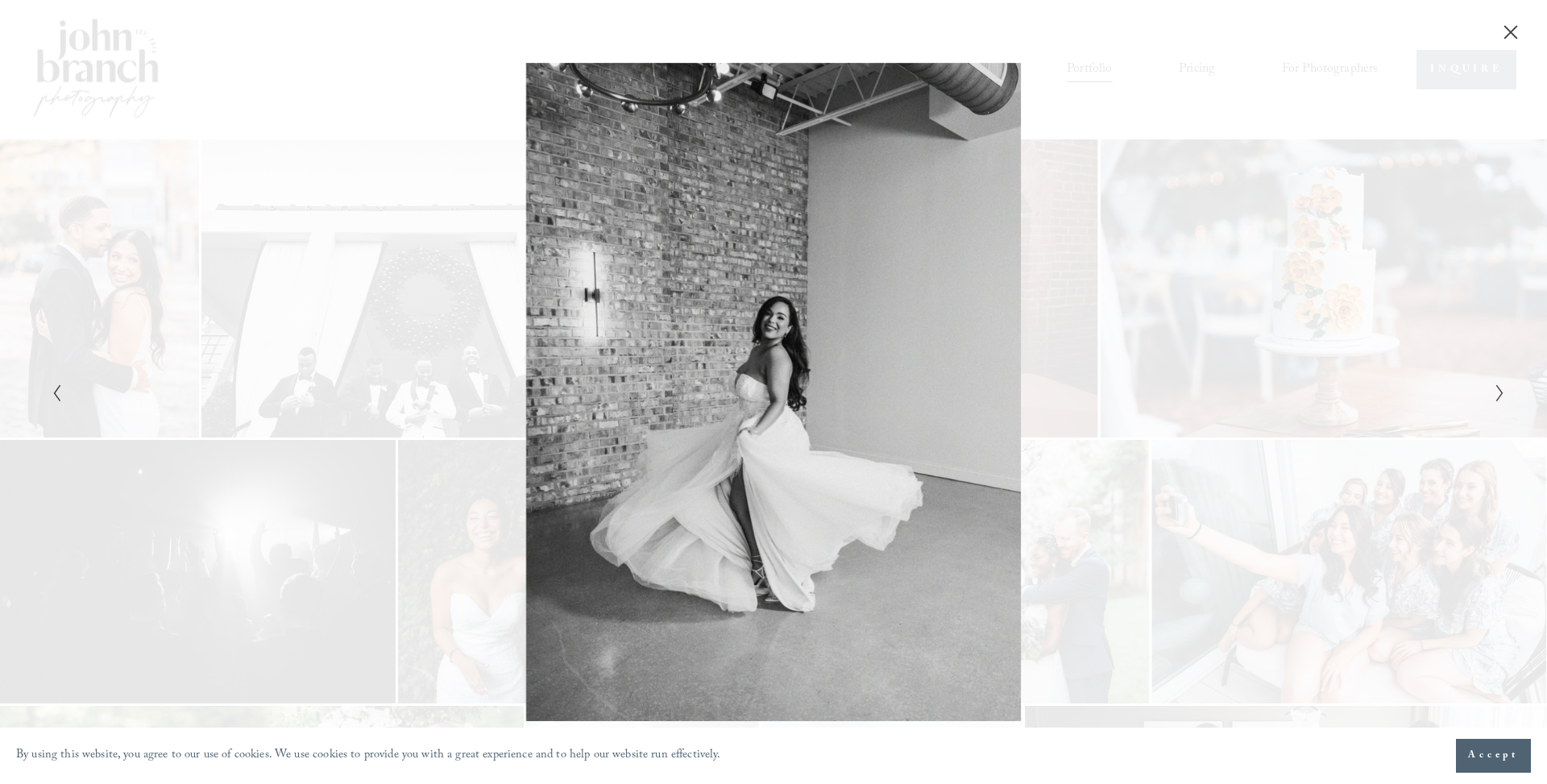
click at [1486, 397] on div "Gallery" at bounding box center [1137, 392] width 727 height 659
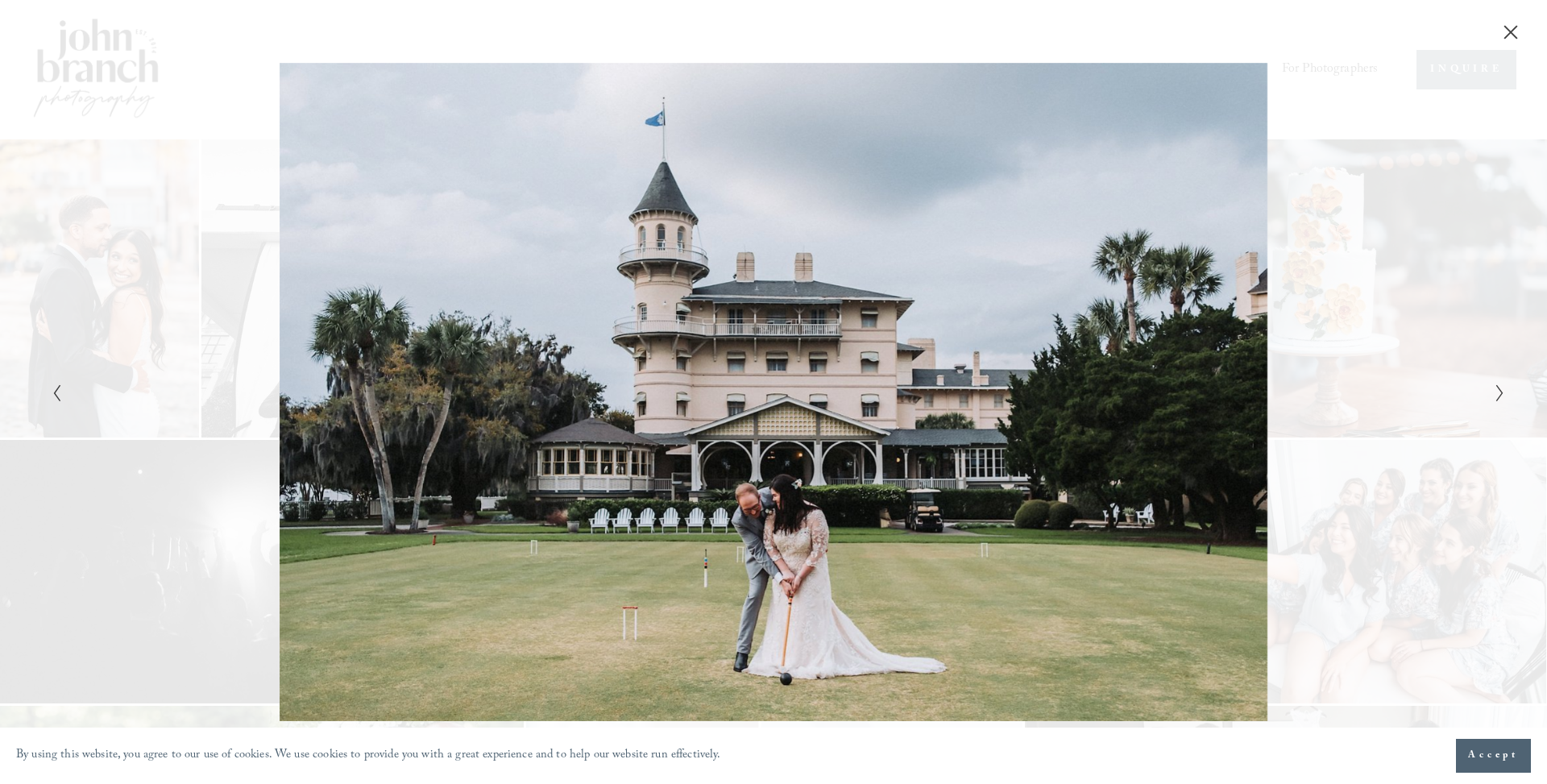
click at [1493, 396] on button "Next Slide" at bounding box center [1495, 392] width 11 height 19
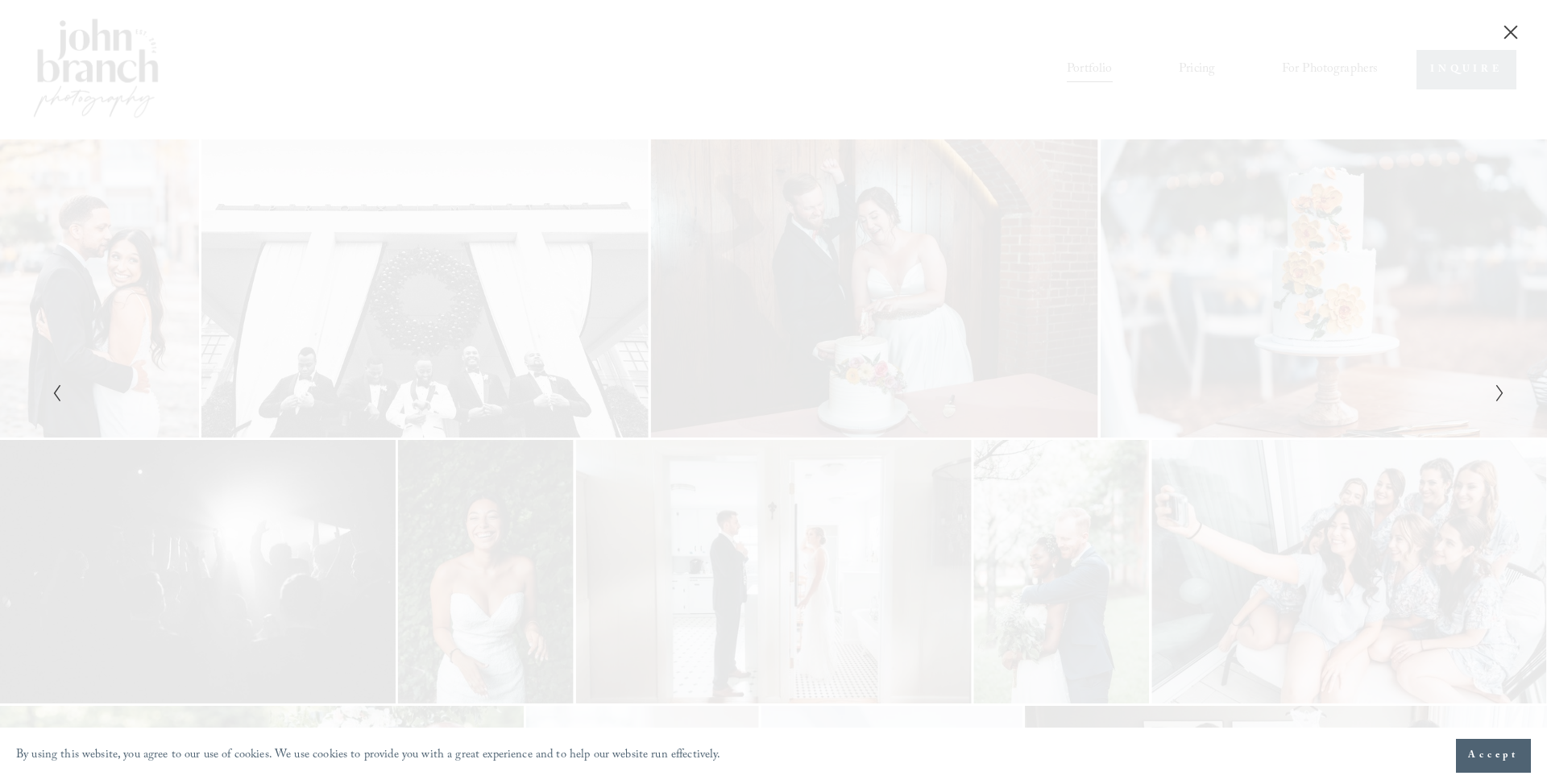
click at [1497, 397] on icon "Next Slide" at bounding box center [1500, 393] width 11 height 19
click at [1498, 397] on polyline "Next Slide" at bounding box center [1500, 393] width 5 height 16
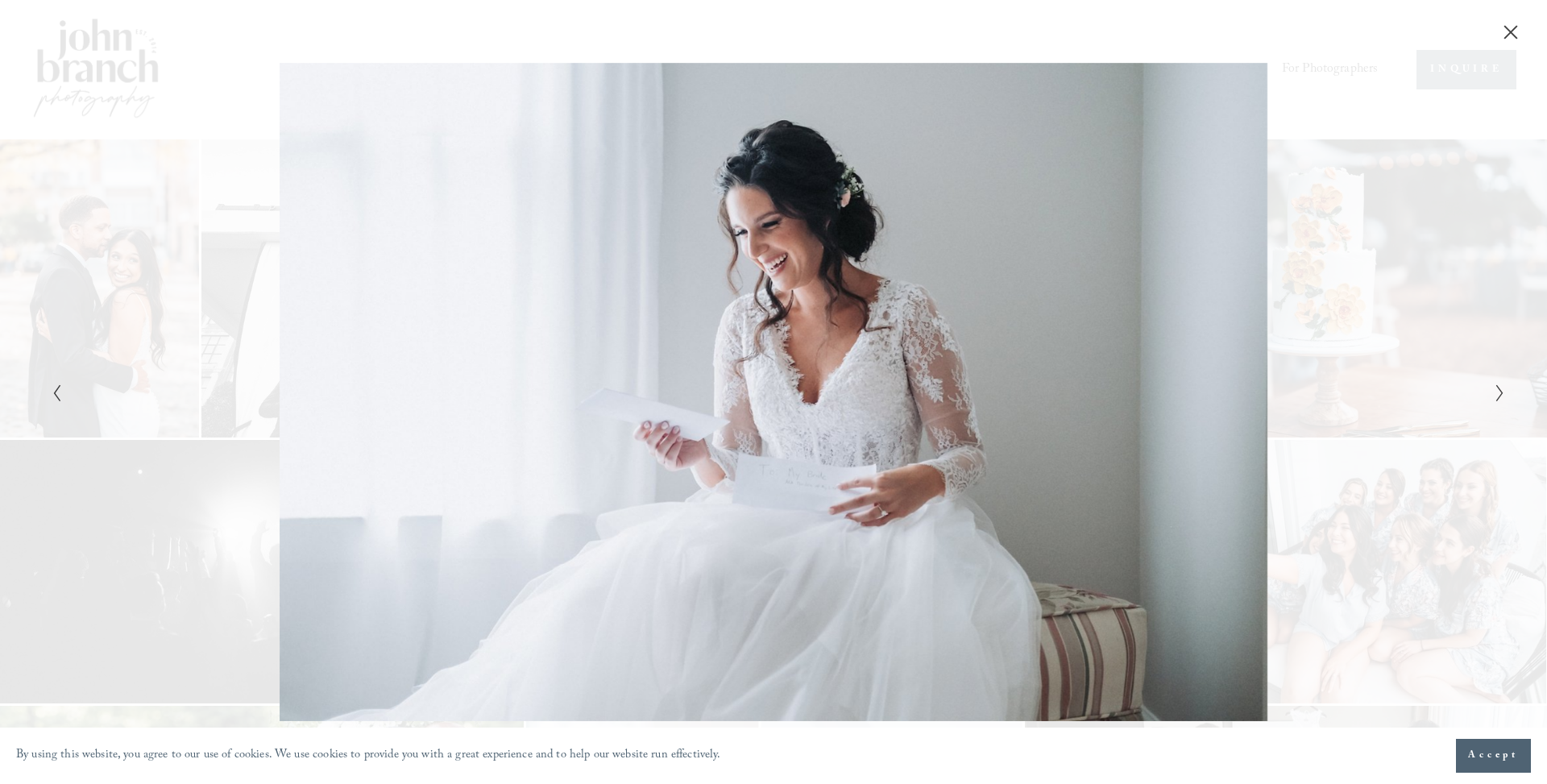
click at [1511, 27] on icon "Close" at bounding box center [1511, 32] width 16 height 16
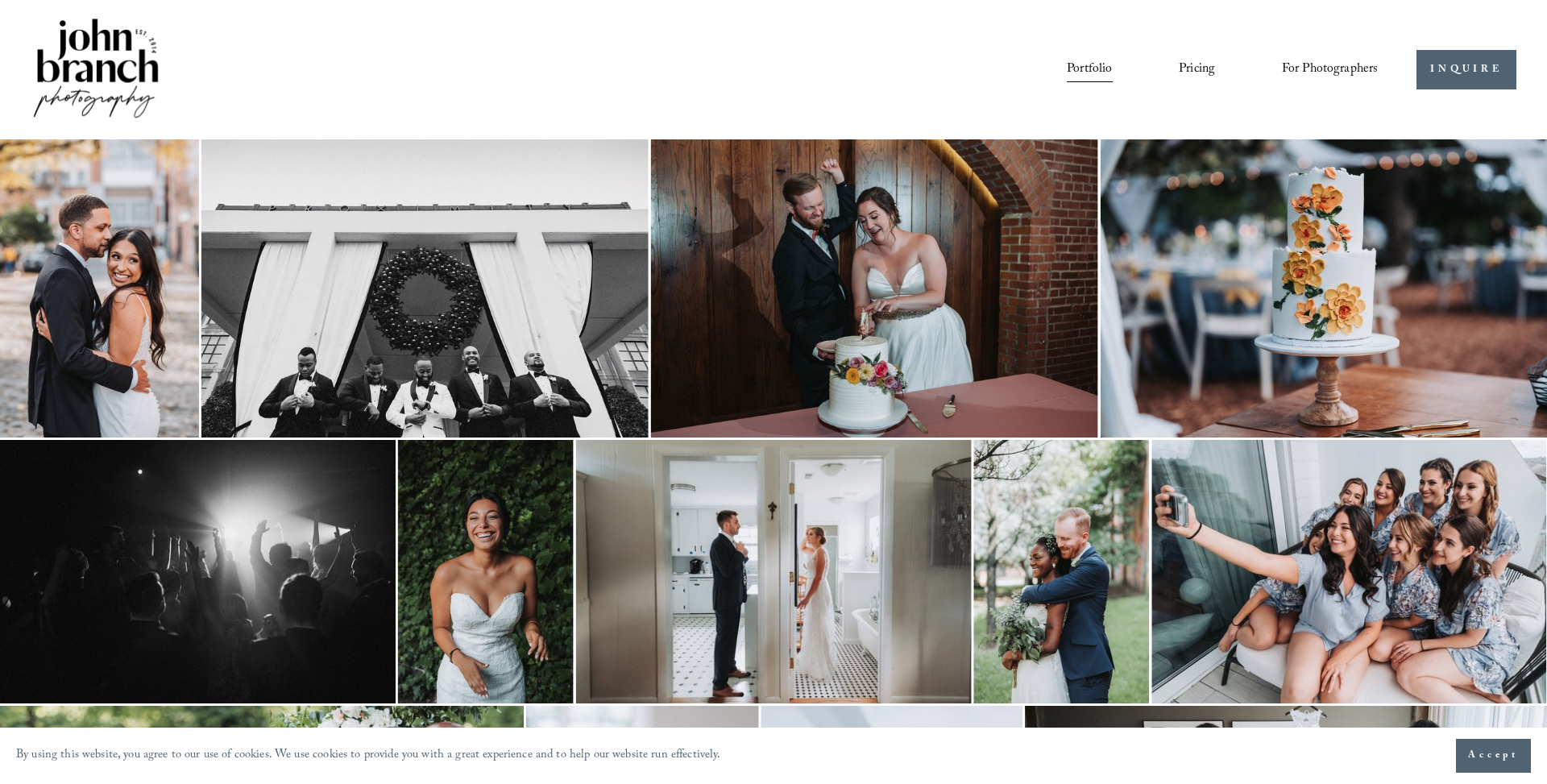
click at [1191, 65] on link "Pricing" at bounding box center [1197, 69] width 36 height 27
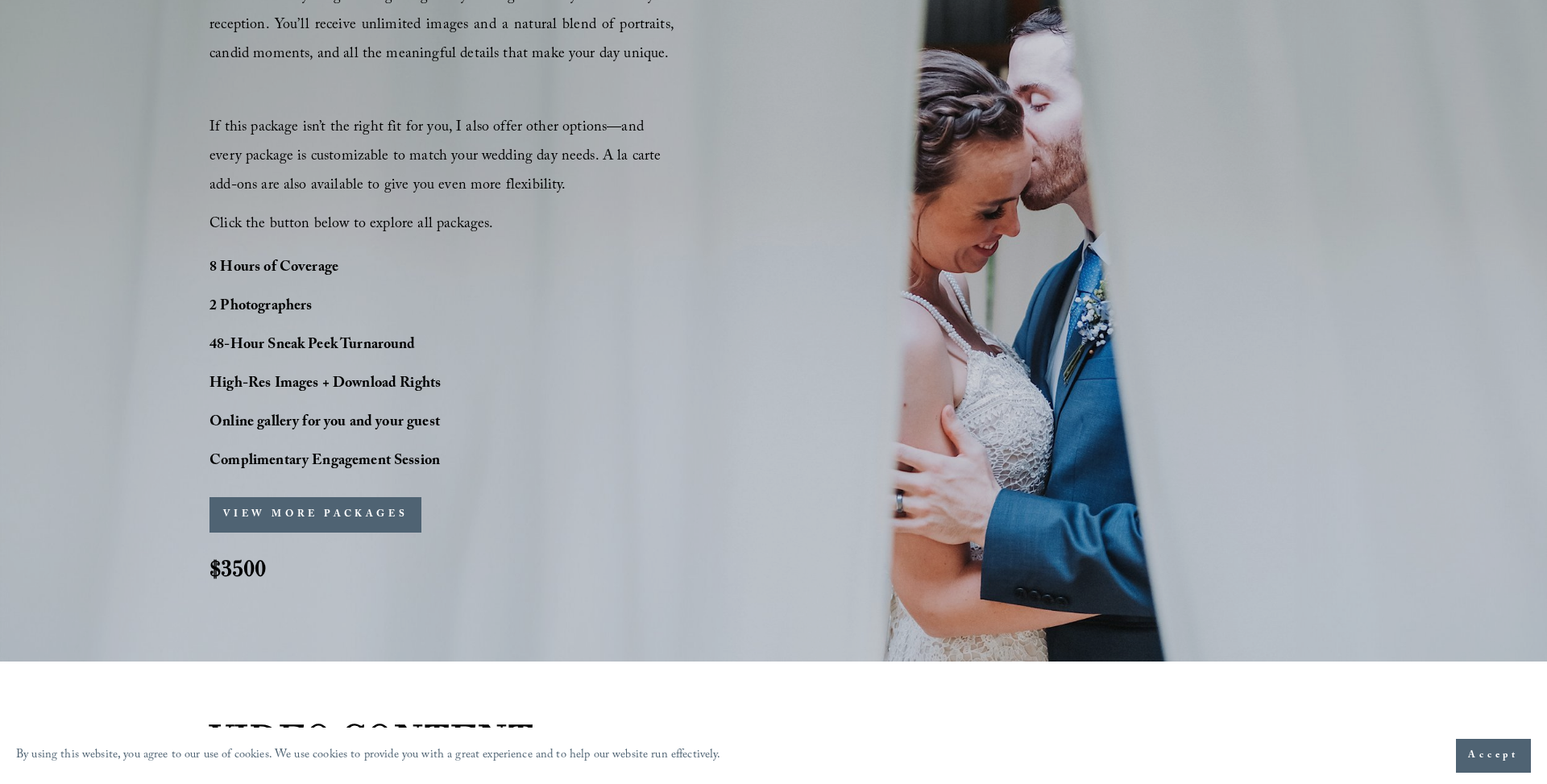
scroll to position [1199, 0]
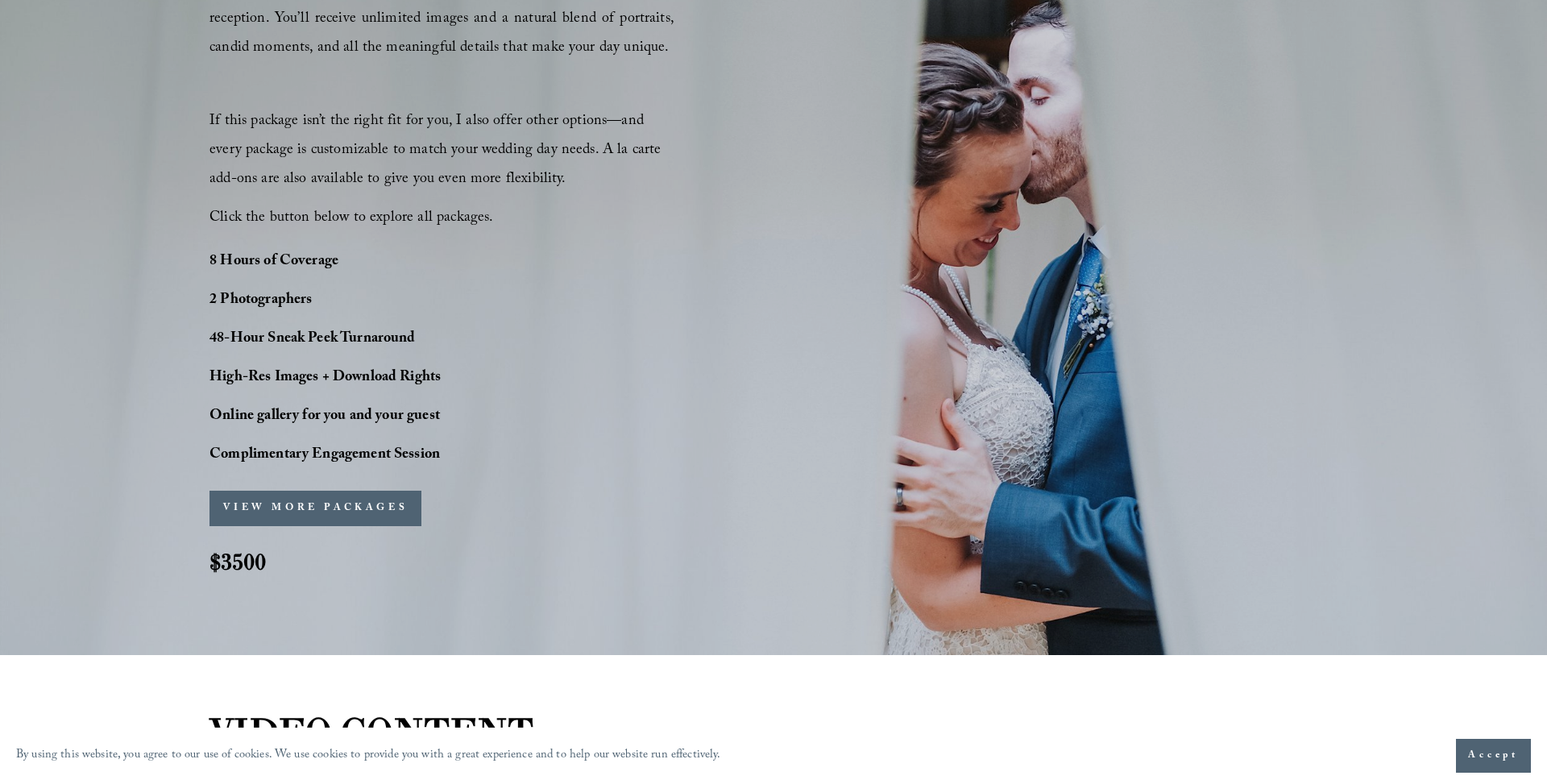
click at [373, 505] on button "VIEW MORE PACKAGES" at bounding box center [315, 508] width 212 height 35
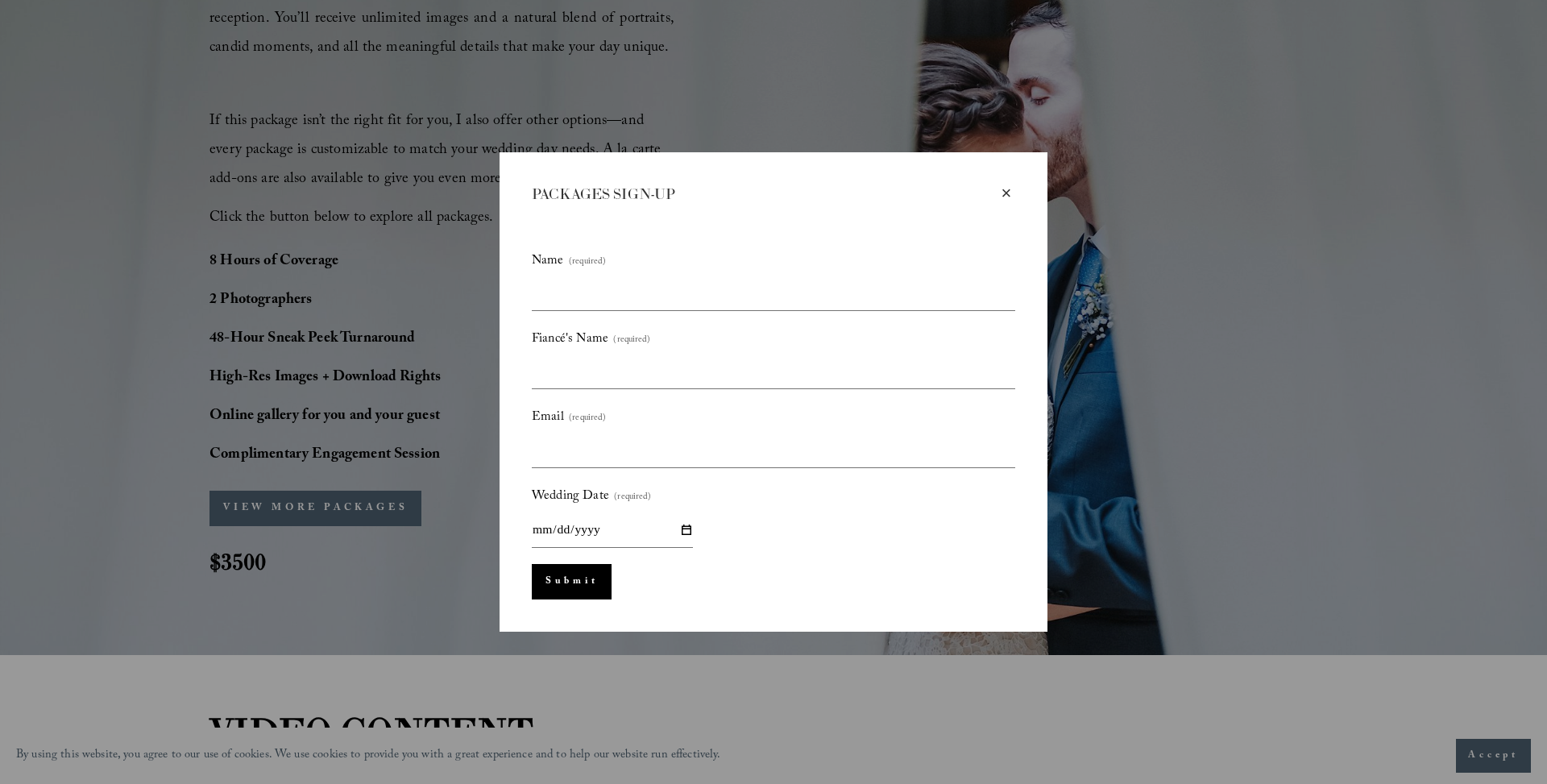
click at [1004, 192] on div "×" at bounding box center [1006, 193] width 18 height 18
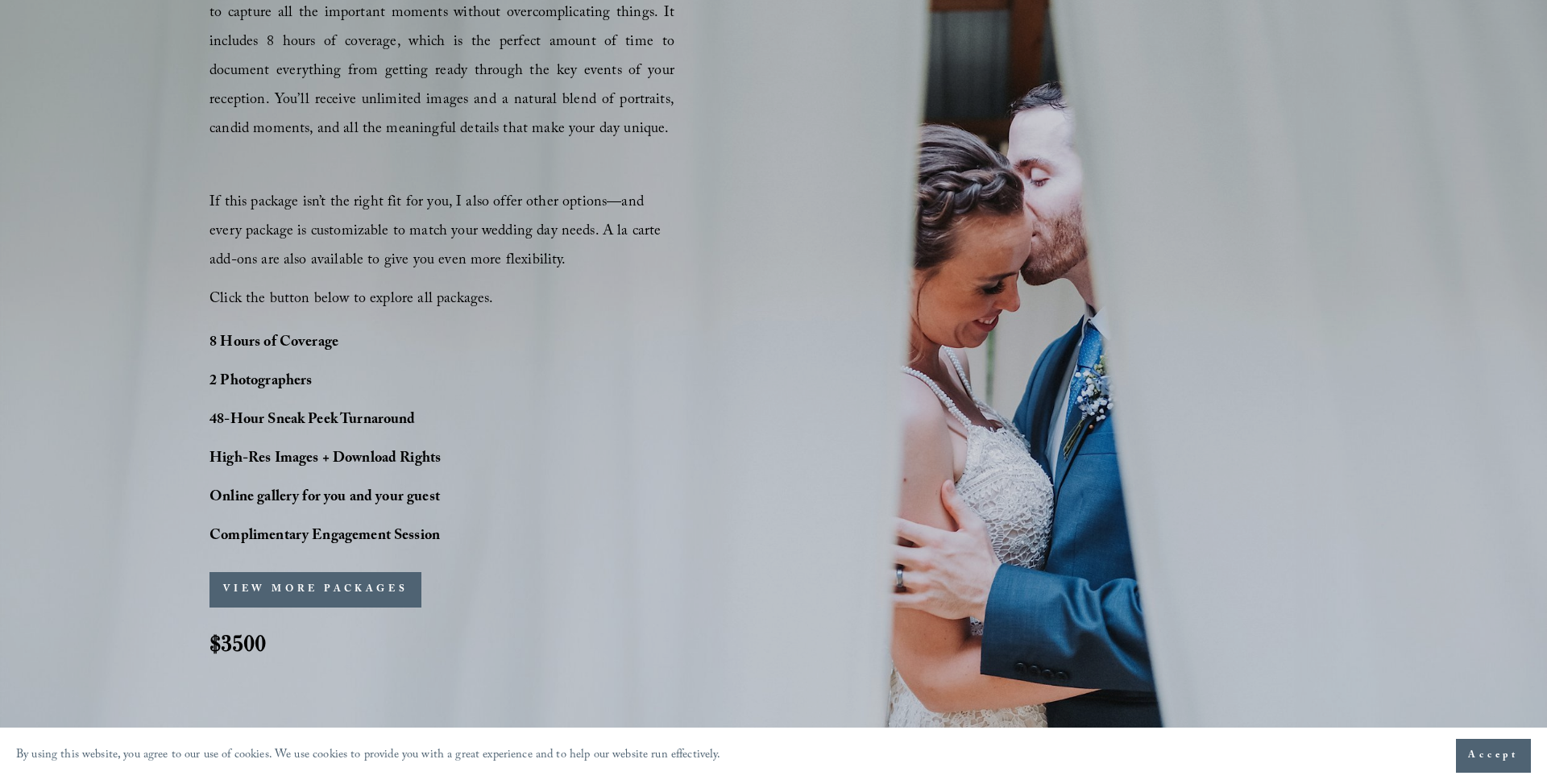
scroll to position [1111, 0]
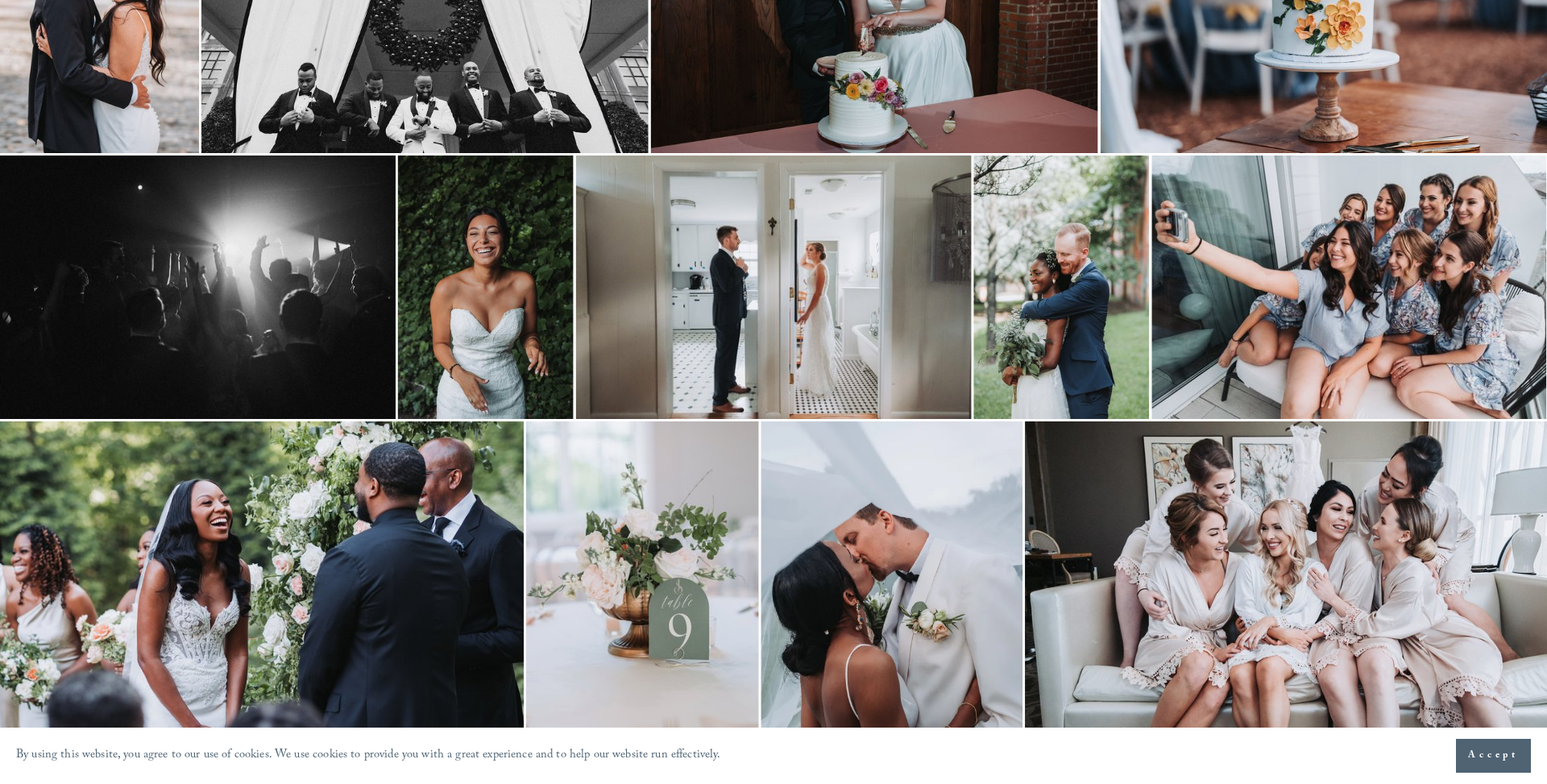
click at [1476, 761] on span "Accept" at bounding box center [1493, 756] width 51 height 16
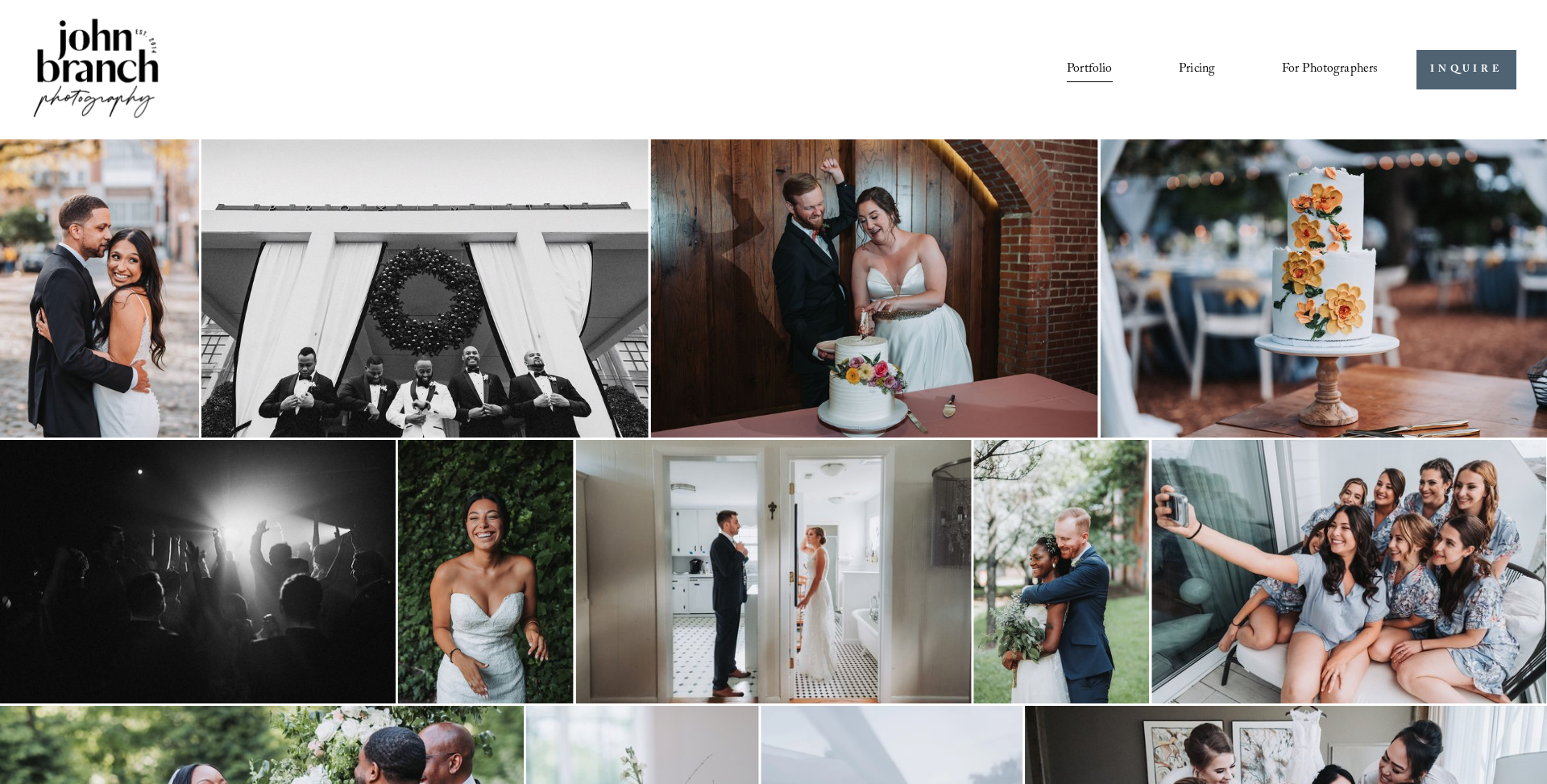
click at [1198, 68] on link "Pricing" at bounding box center [1197, 69] width 36 height 27
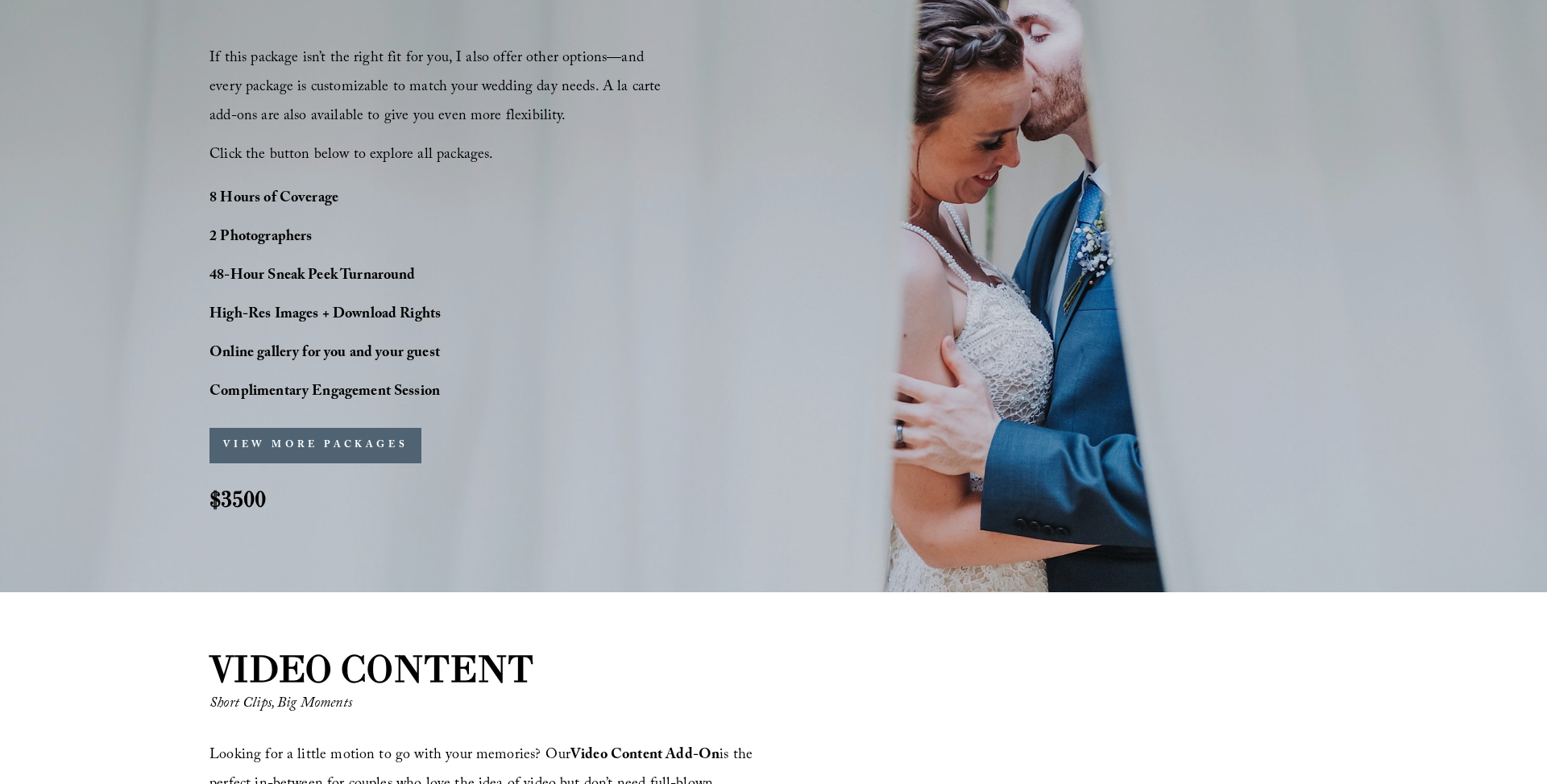
scroll to position [1286, 0]
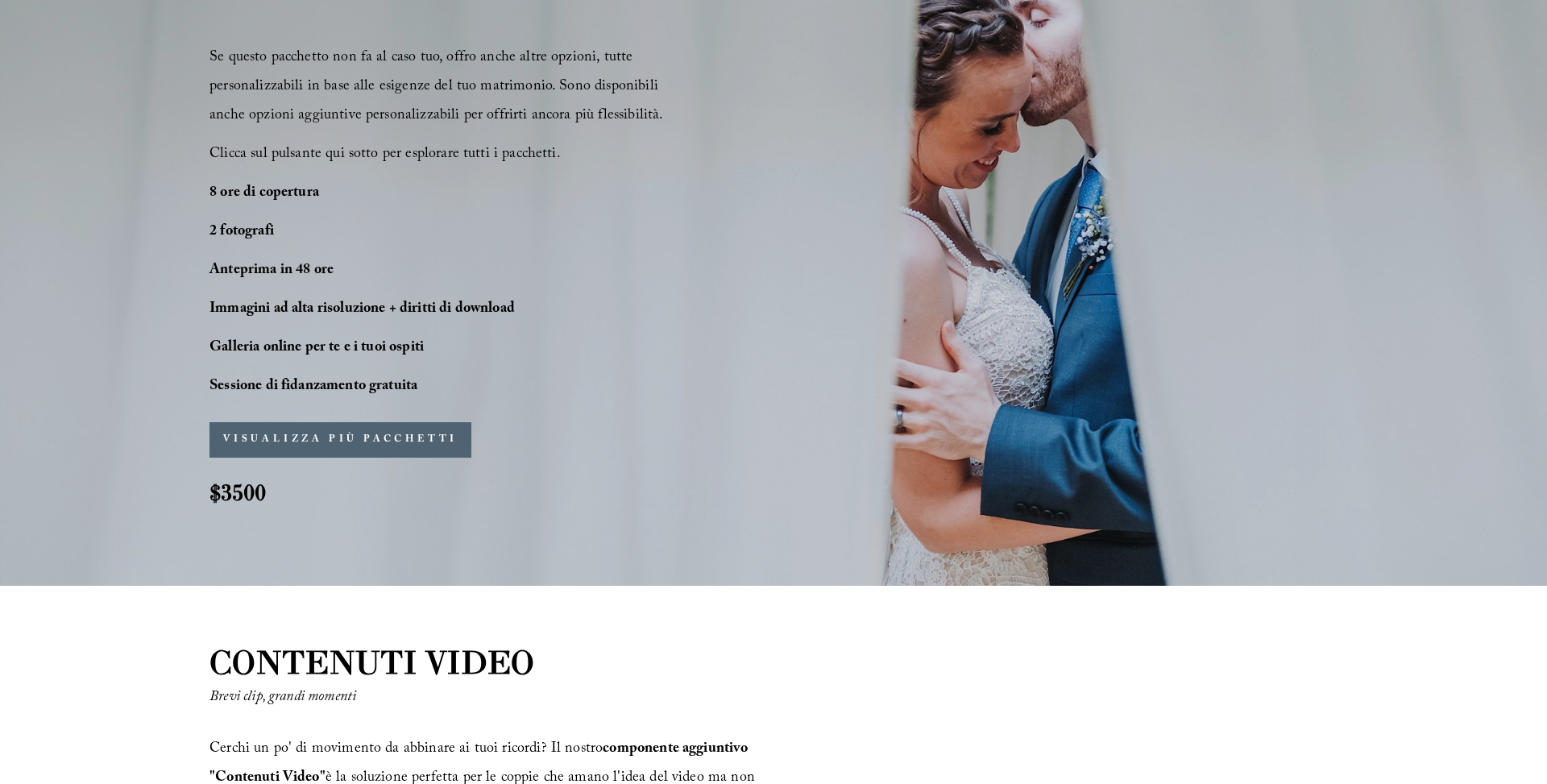
drag, startPoint x: 422, startPoint y: 416, endPoint x: 434, endPoint y: 422, distance: 13.4
click at [421, 432] on font "VISUALIZZA PIÙ PACCHETTI" at bounding box center [340, 440] width 234 height 16
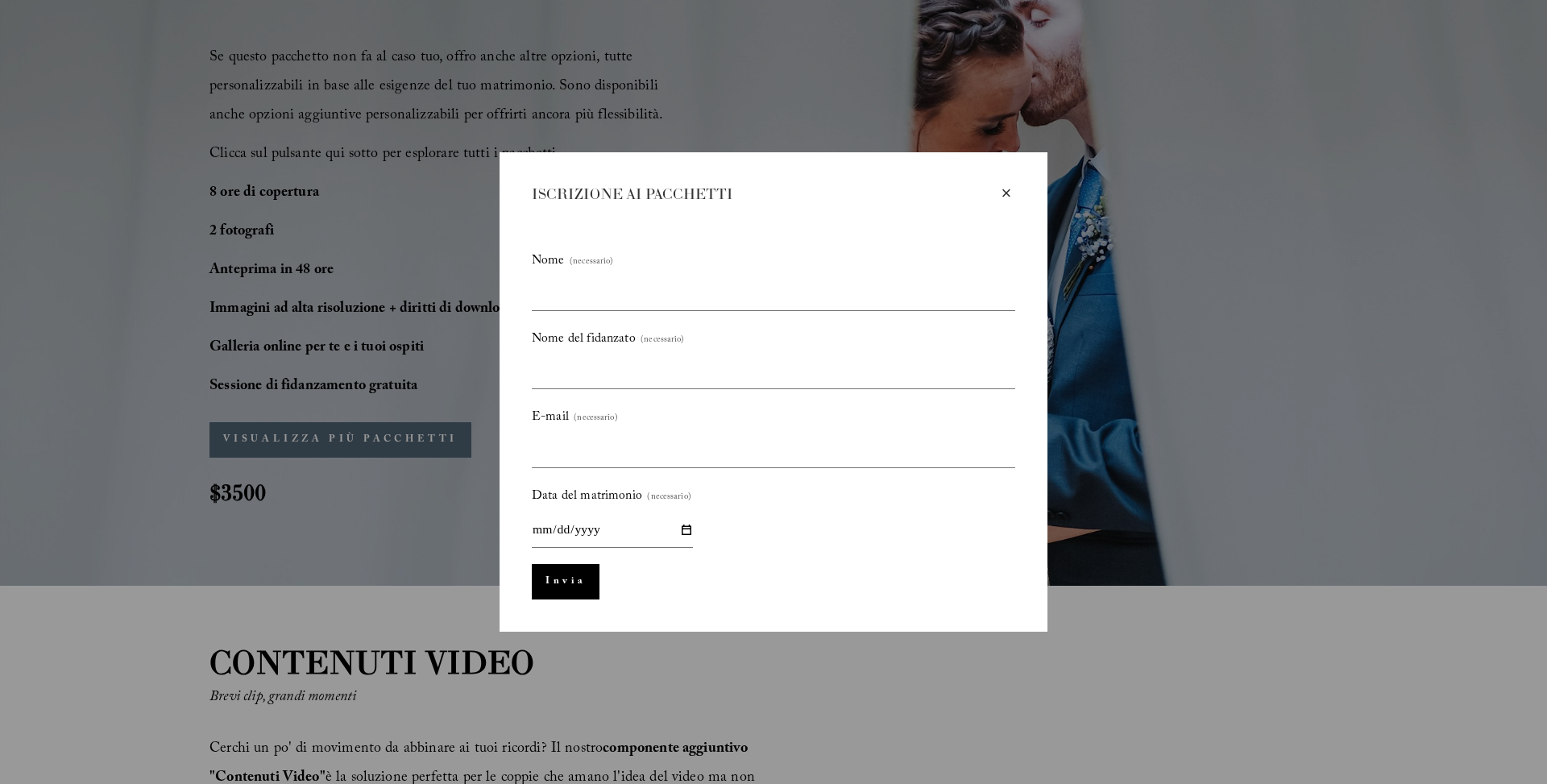
click at [1004, 189] on font "×" at bounding box center [1007, 192] width 11 height 20
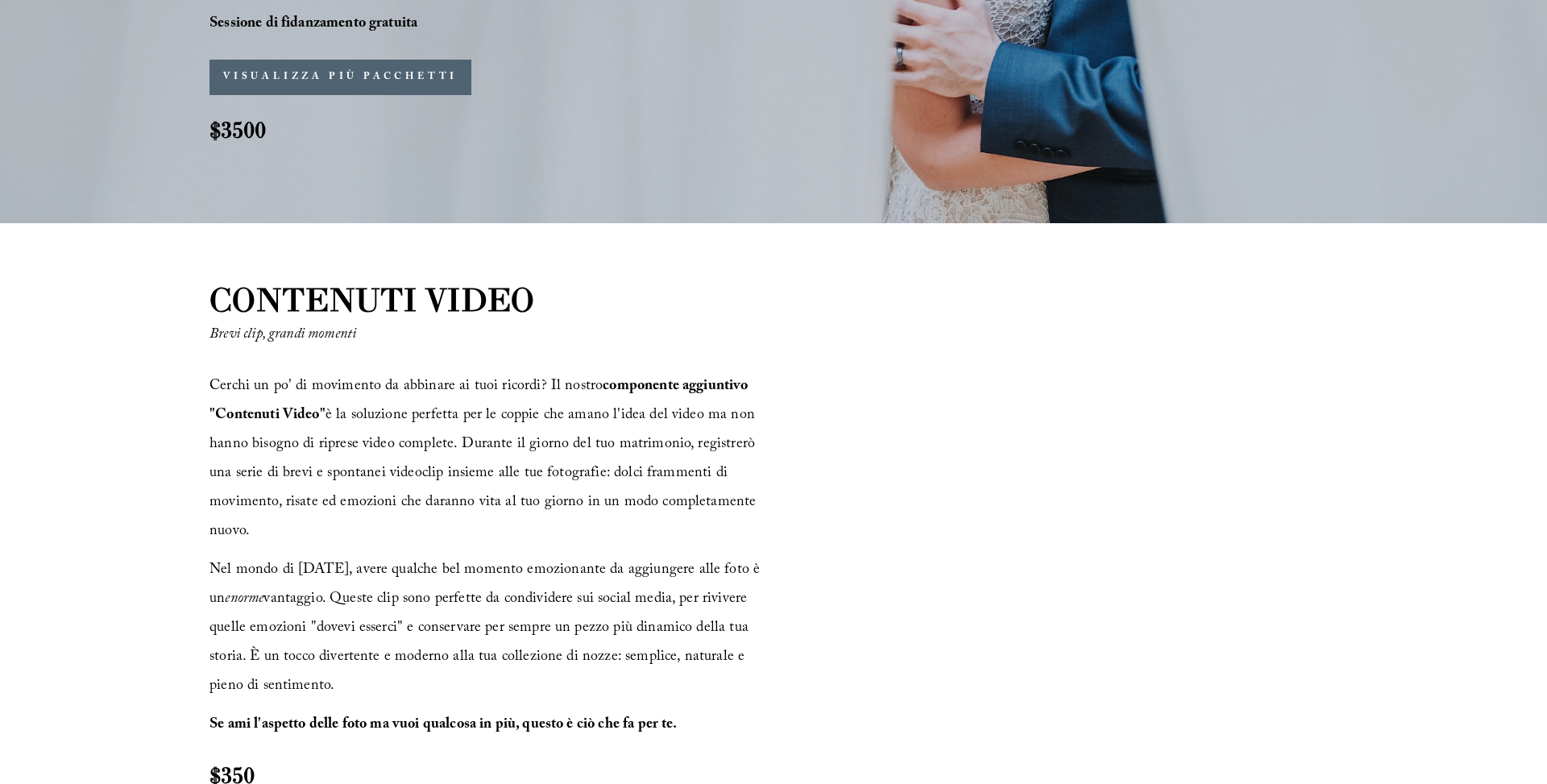
scroll to position [1653, 0]
